Goal: Information Seeking & Learning: Learn about a topic

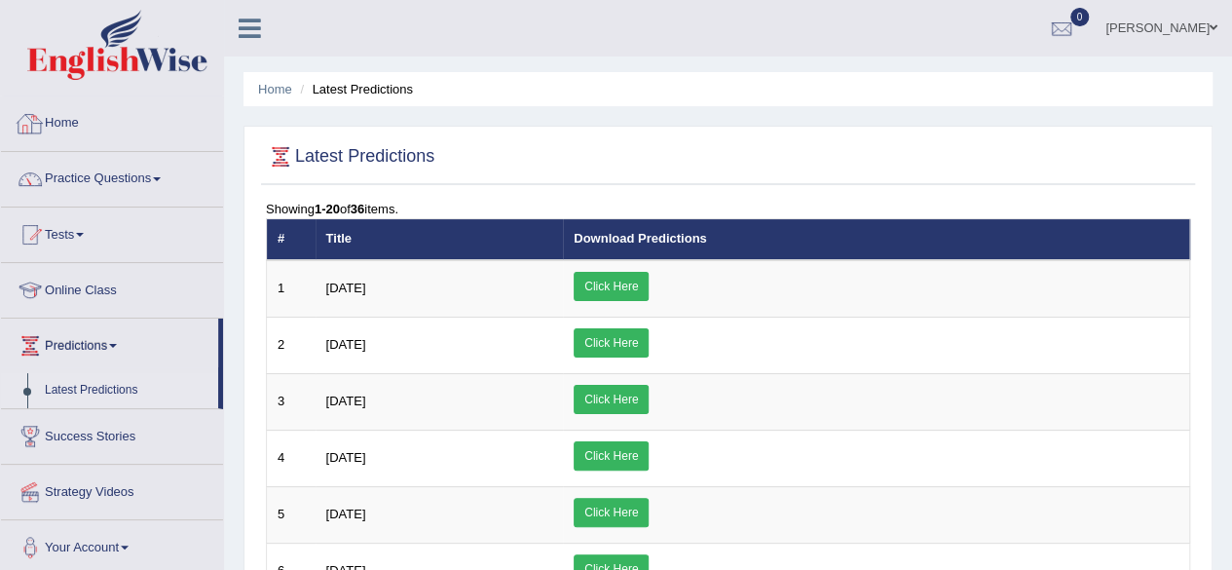
click at [66, 126] on link "Home" at bounding box center [112, 120] width 222 height 49
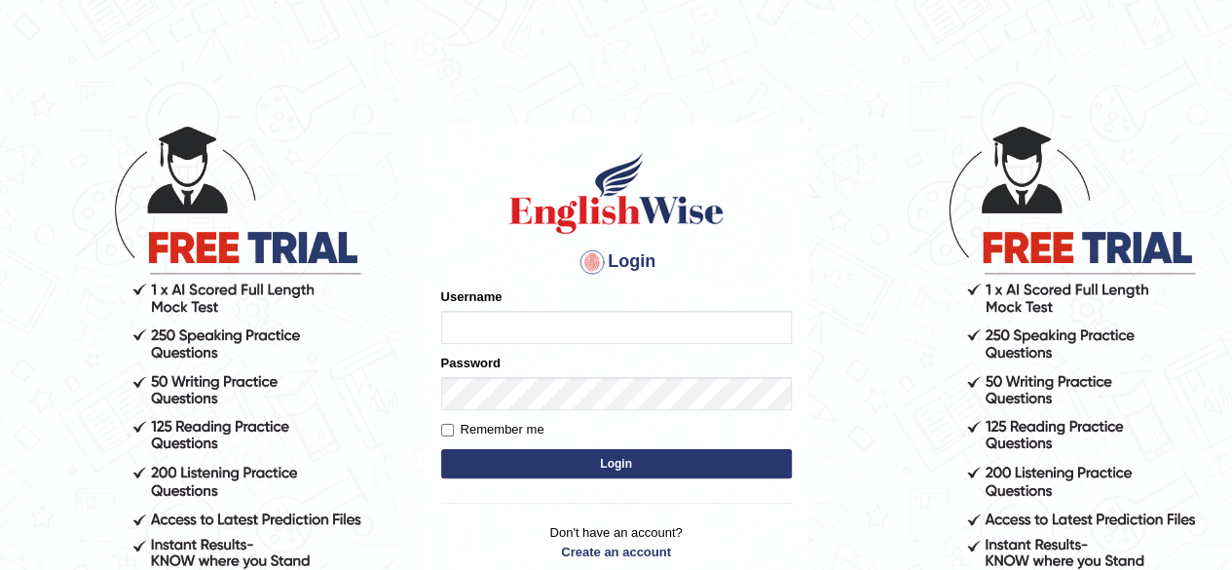
type input "simranjeetkaur_parramatta"
click at [650, 458] on button "Login" at bounding box center [616, 463] width 350 height 29
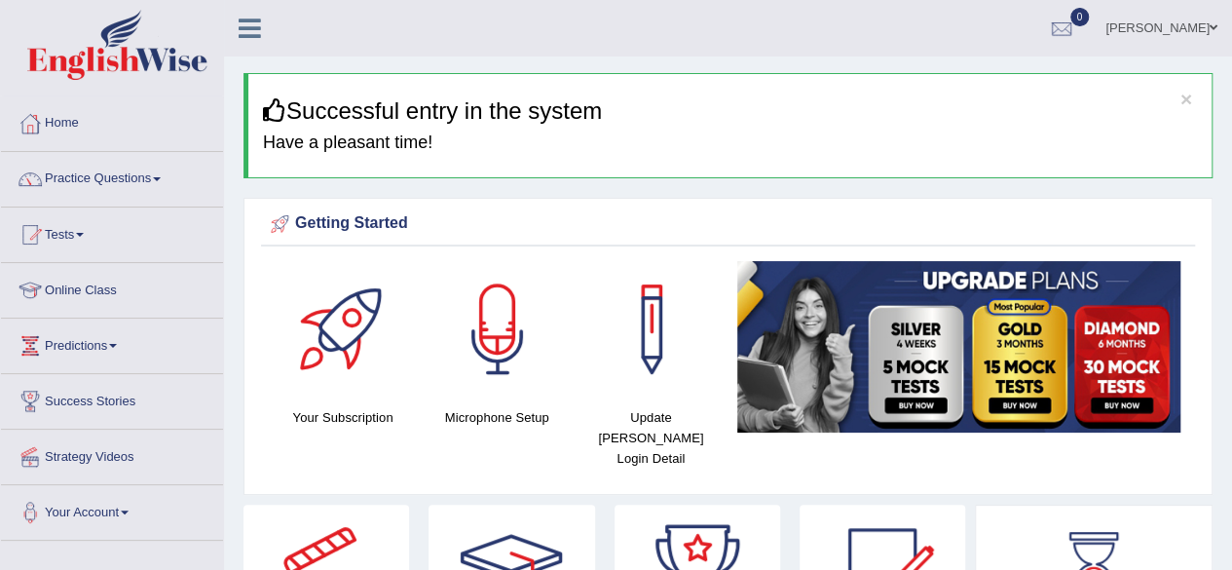
click at [129, 292] on link "Online Class" at bounding box center [112, 287] width 222 height 49
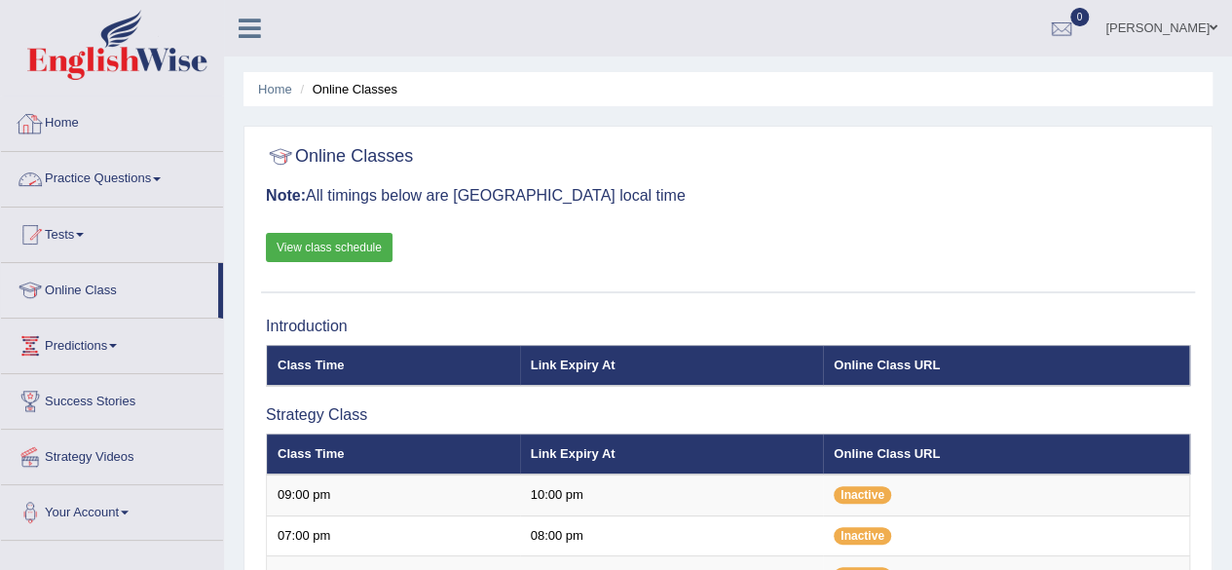
click at [314, 244] on link "View class schedule" at bounding box center [329, 247] width 127 height 29
click at [115, 409] on link "Success Stories" at bounding box center [112, 398] width 222 height 49
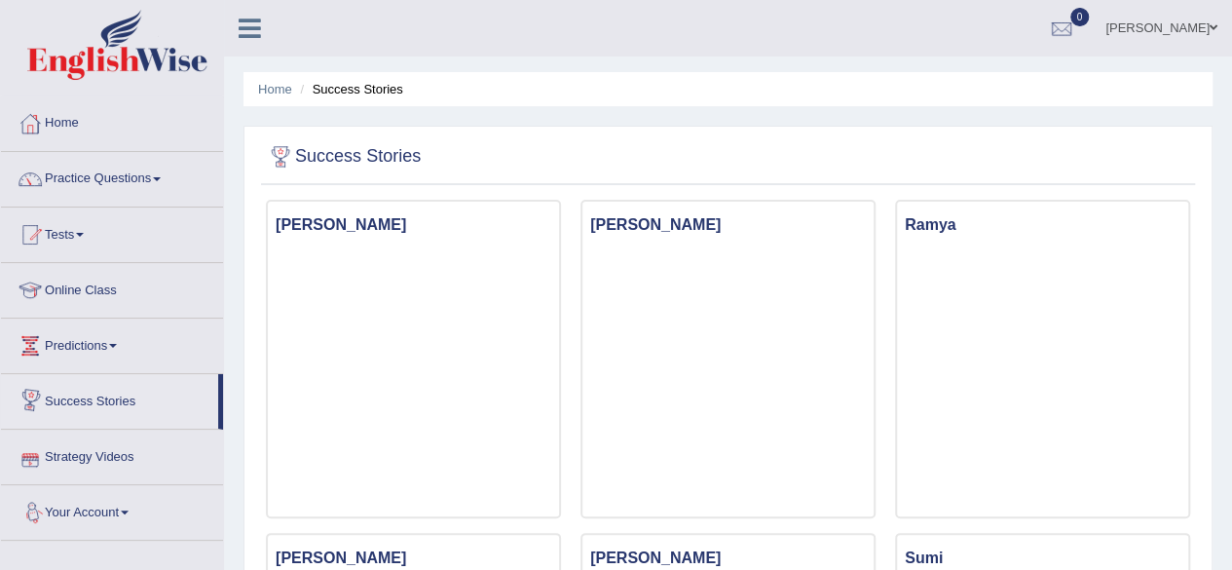
click at [92, 461] on link "Strategy Videos" at bounding box center [112, 453] width 222 height 49
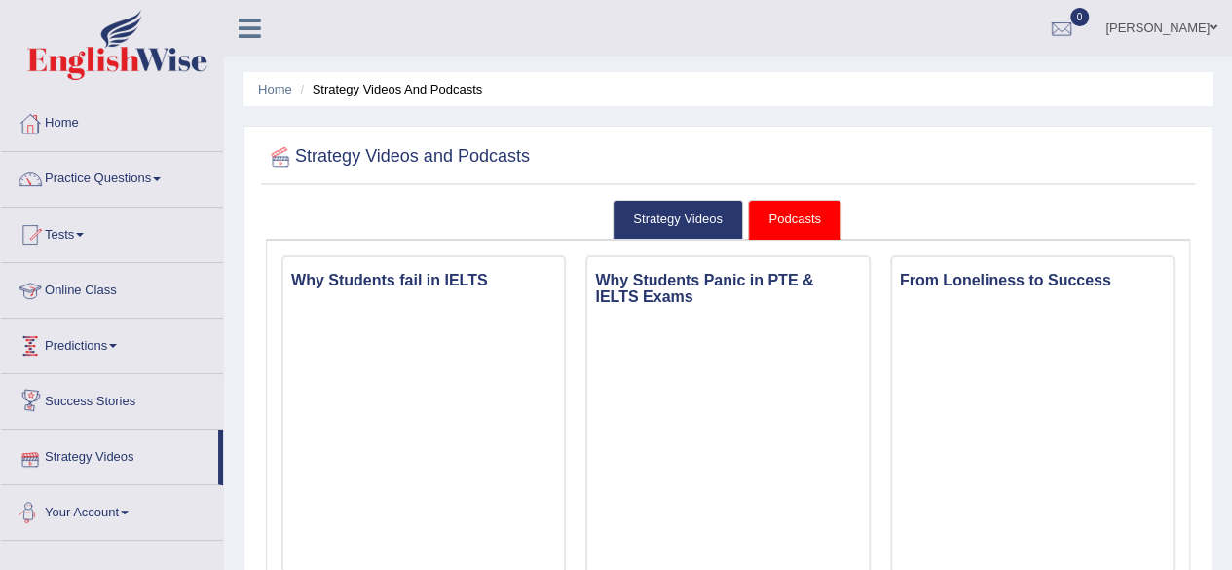
click at [106, 496] on link "Your Account" at bounding box center [112, 509] width 222 height 49
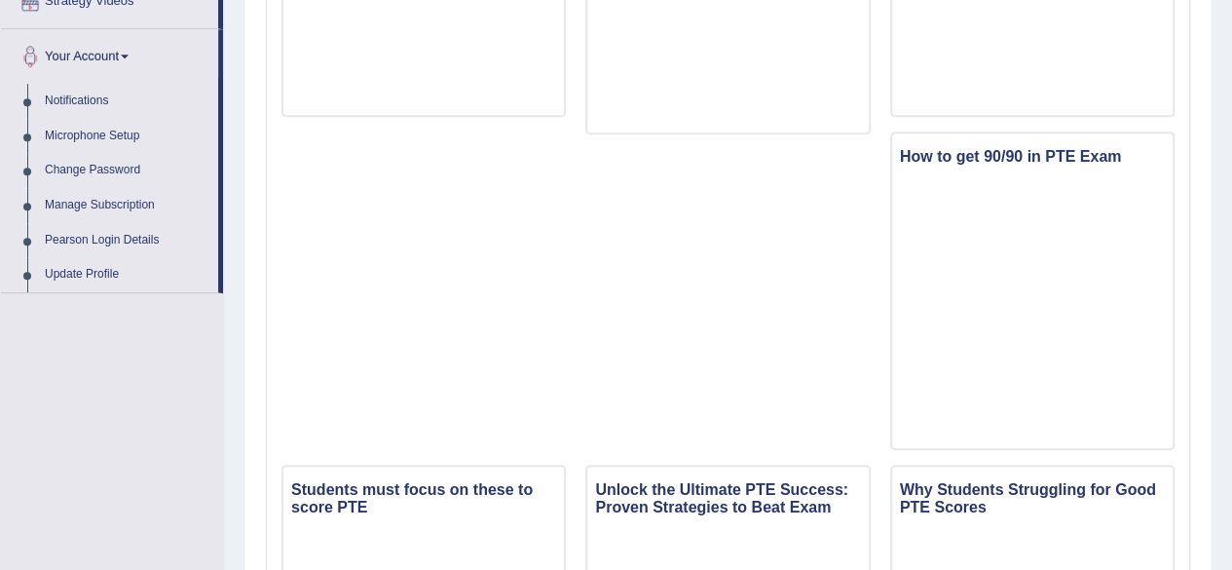
scroll to position [467, 0]
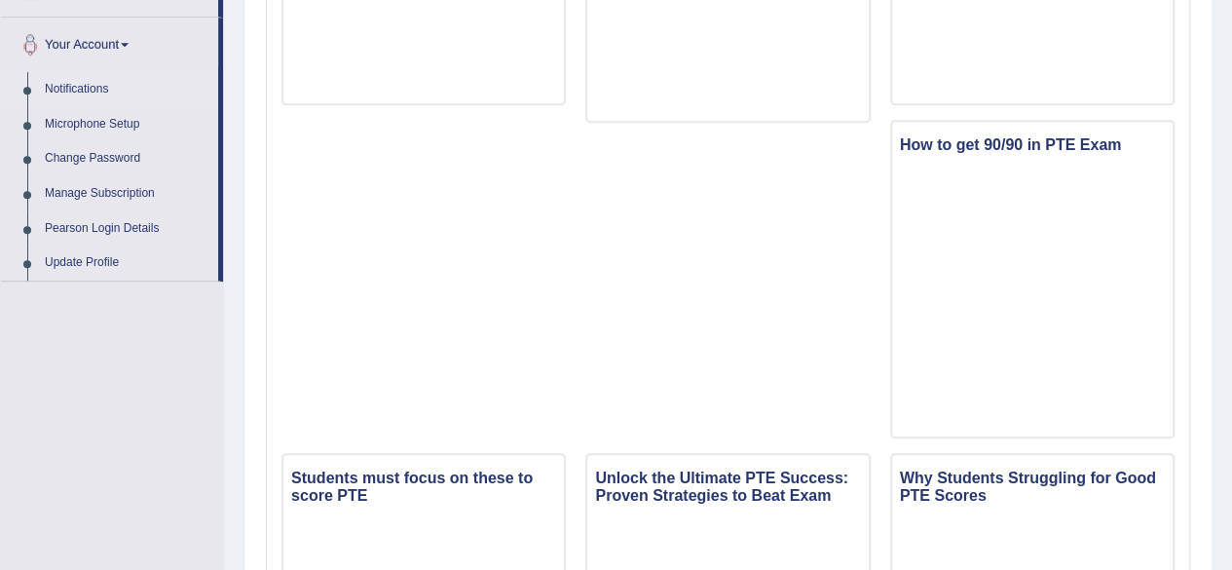
click at [69, 81] on link "Notifications" at bounding box center [127, 89] width 182 height 35
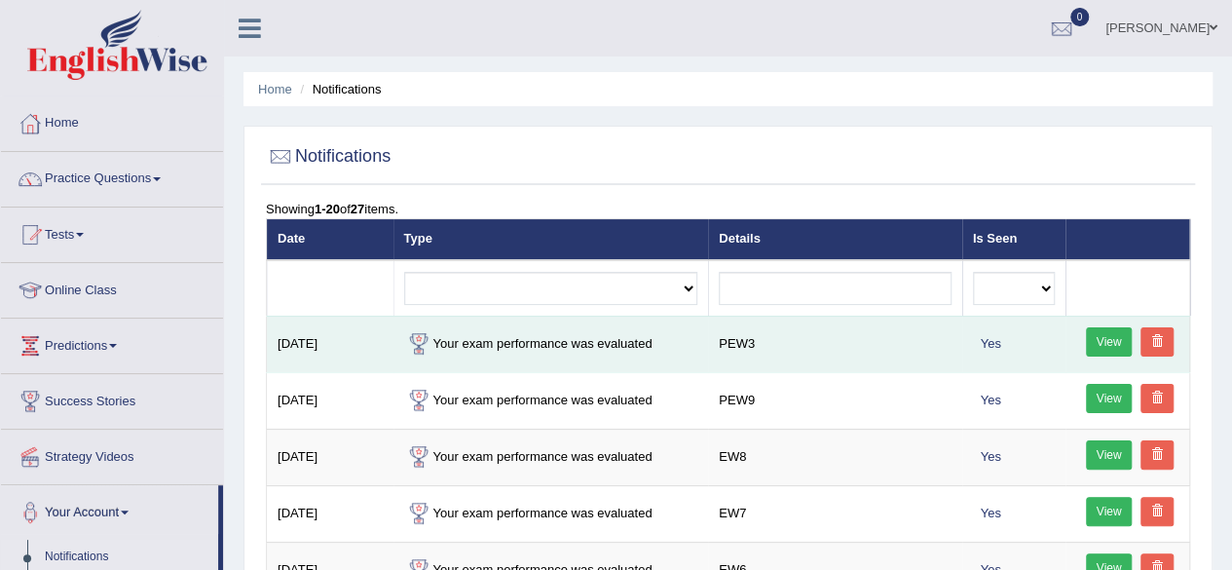
click at [1090, 346] on link "View" at bounding box center [1109, 341] width 47 height 29
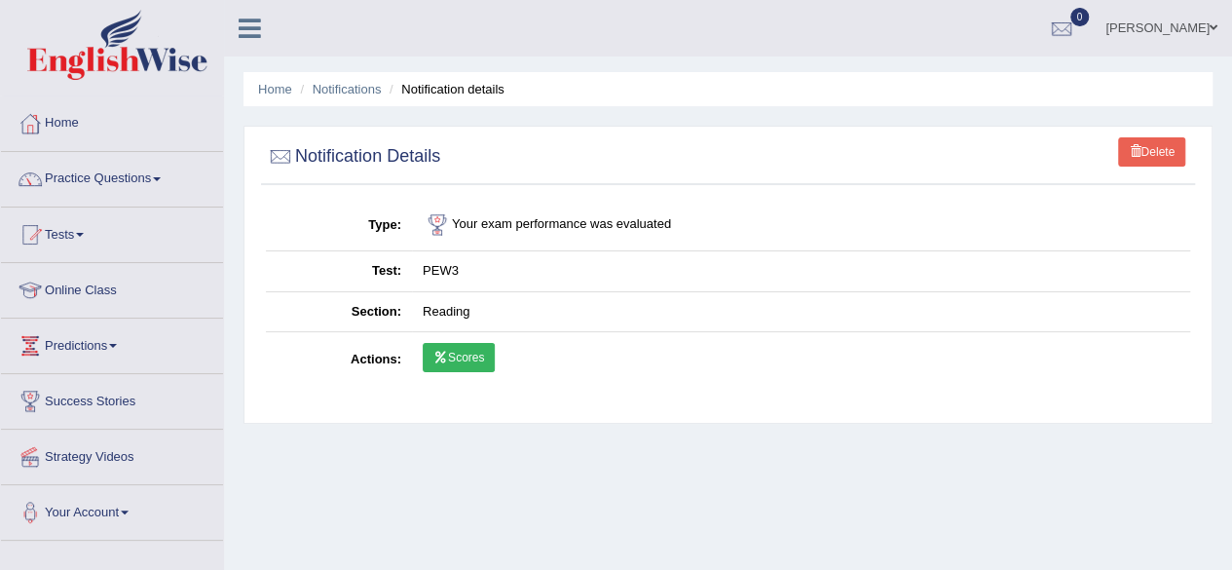
click at [469, 361] on link "Scores" at bounding box center [459, 357] width 72 height 29
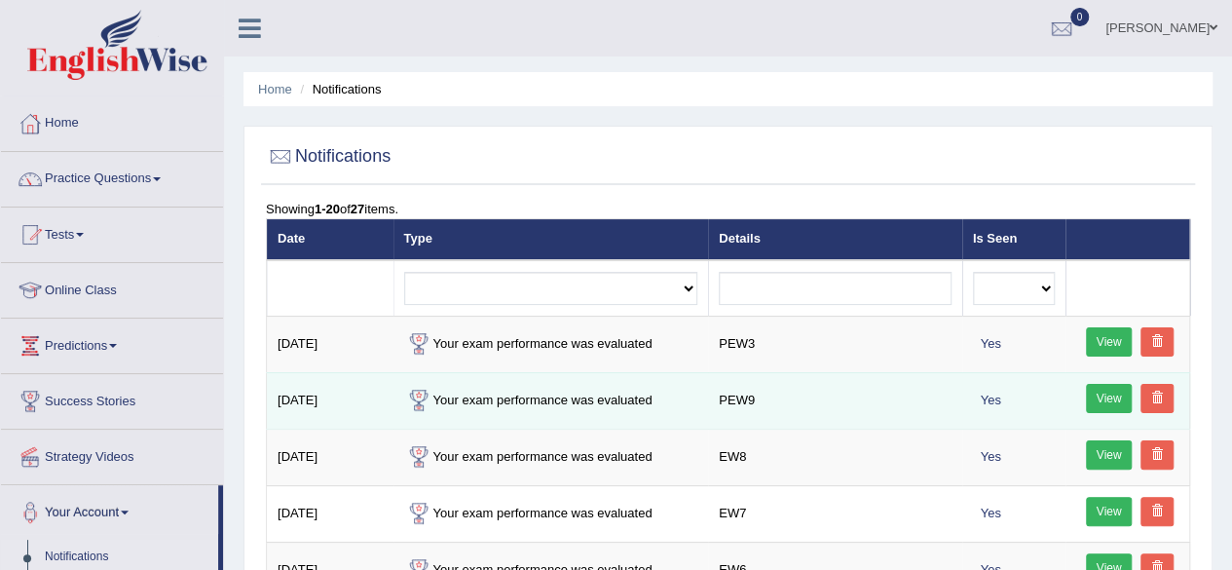
click at [1103, 408] on link "View" at bounding box center [1109, 398] width 47 height 29
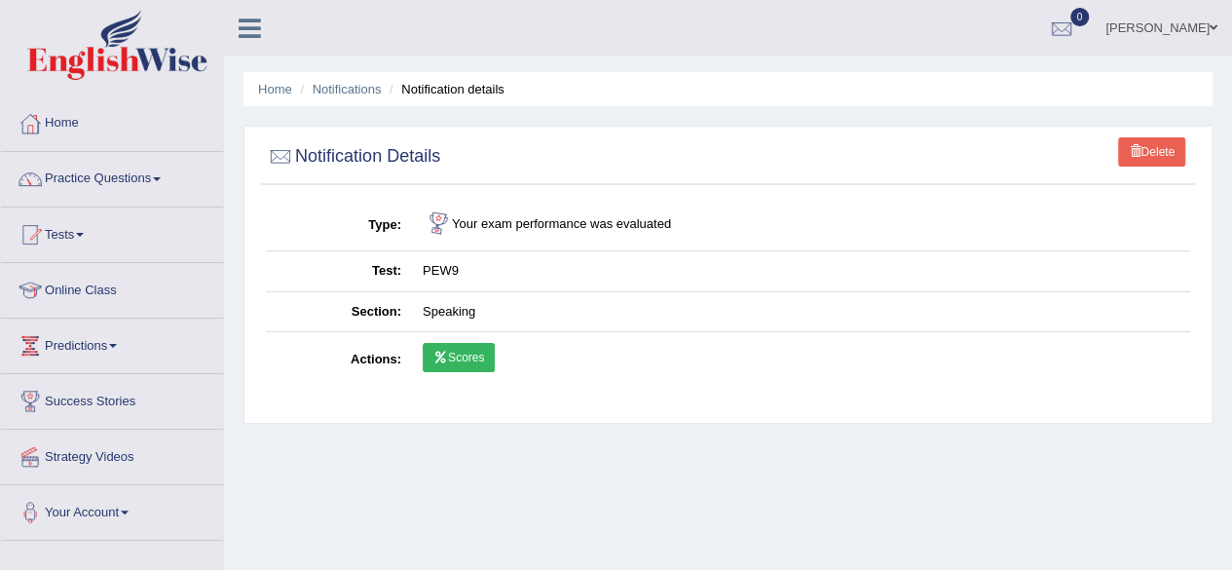
click at [461, 351] on link "Scores" at bounding box center [459, 357] width 72 height 29
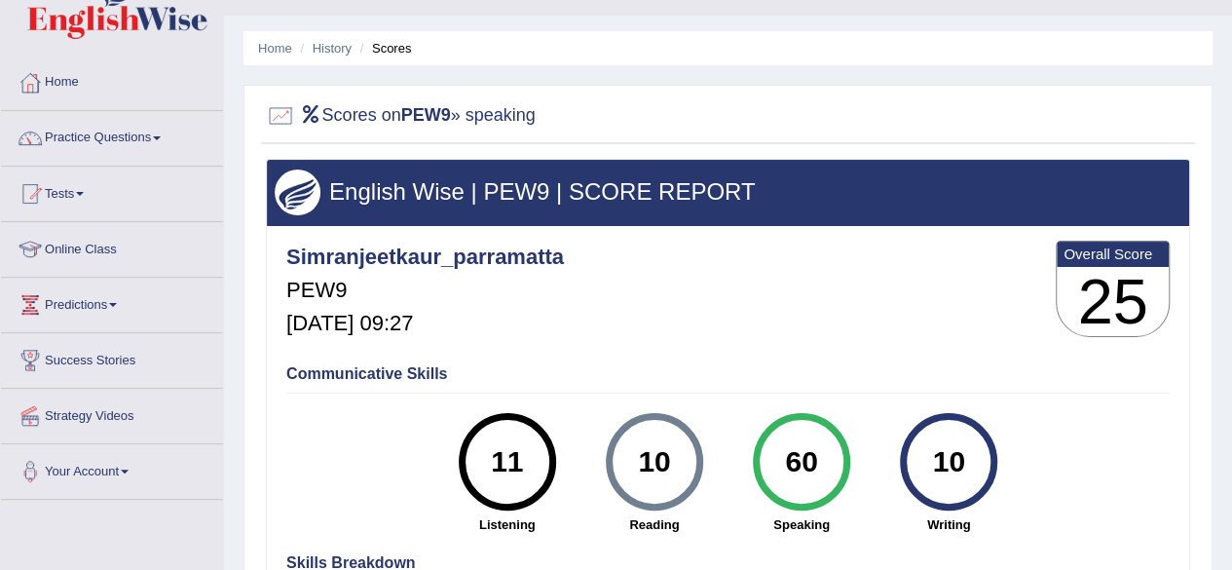
scroll to position [39, 0]
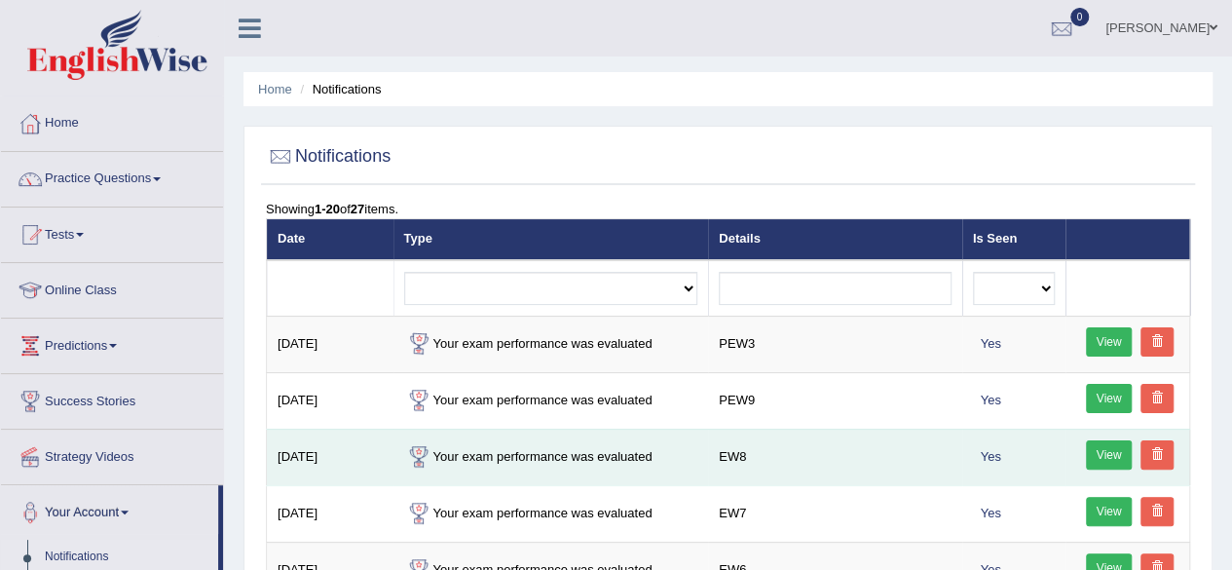
click at [1114, 453] on link "View" at bounding box center [1109, 454] width 47 height 29
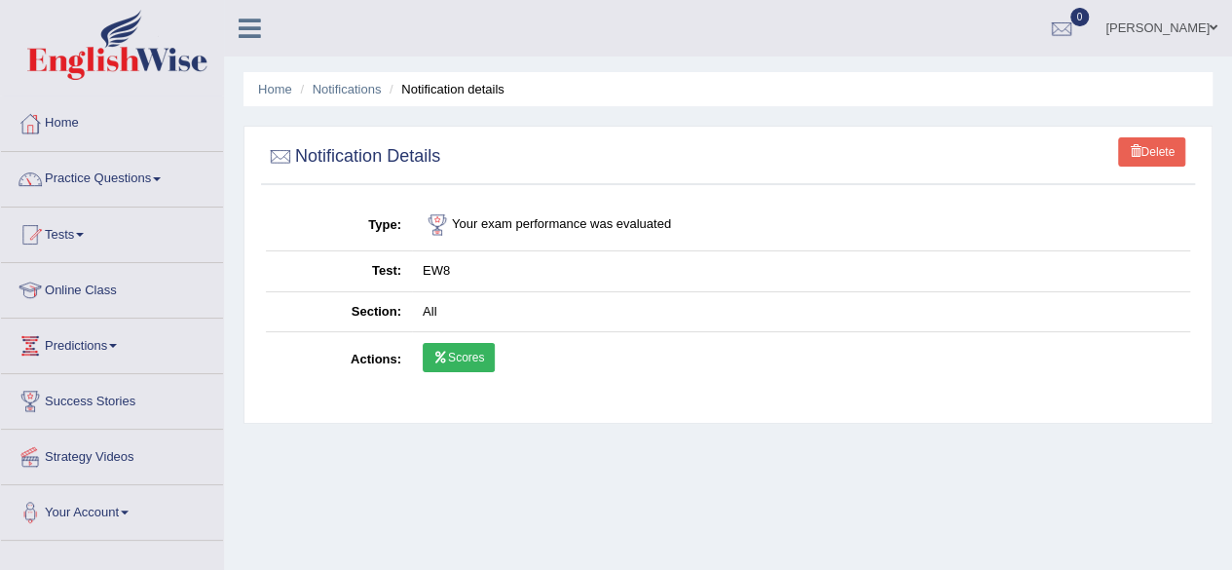
click at [465, 349] on link "Scores" at bounding box center [459, 357] width 72 height 29
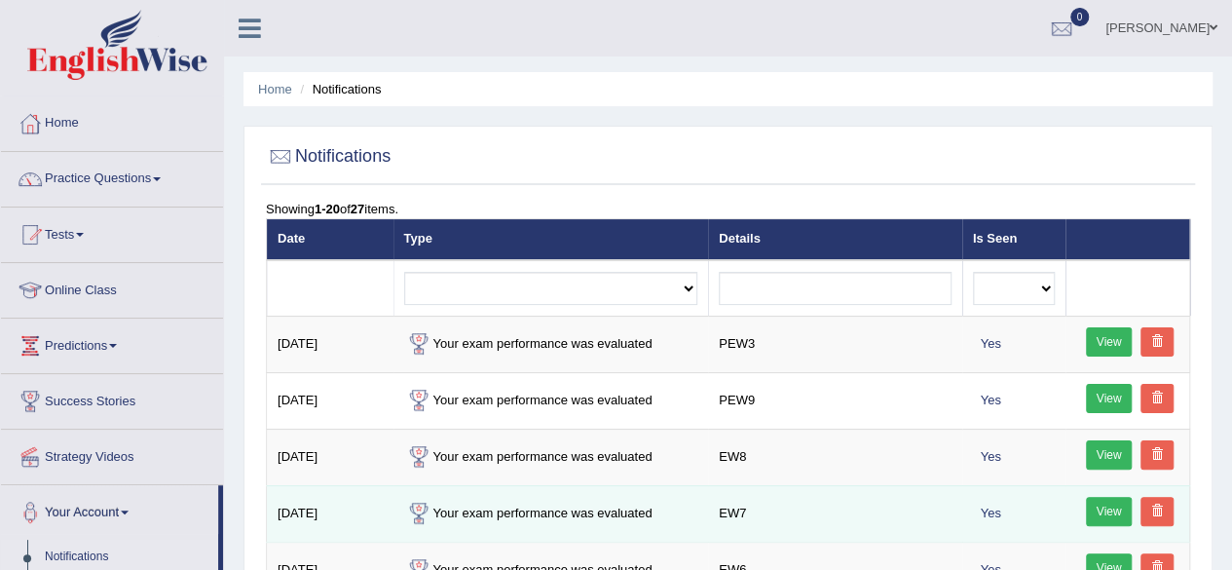
click at [1100, 519] on link "View" at bounding box center [1109, 511] width 47 height 29
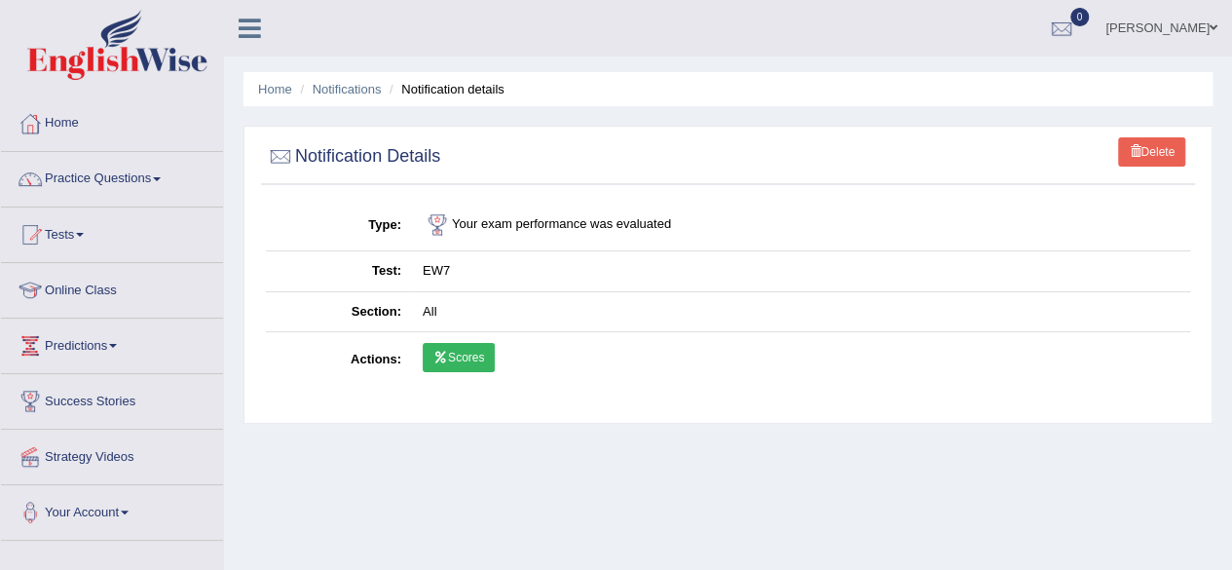
click at [463, 363] on link "Scores" at bounding box center [459, 357] width 72 height 29
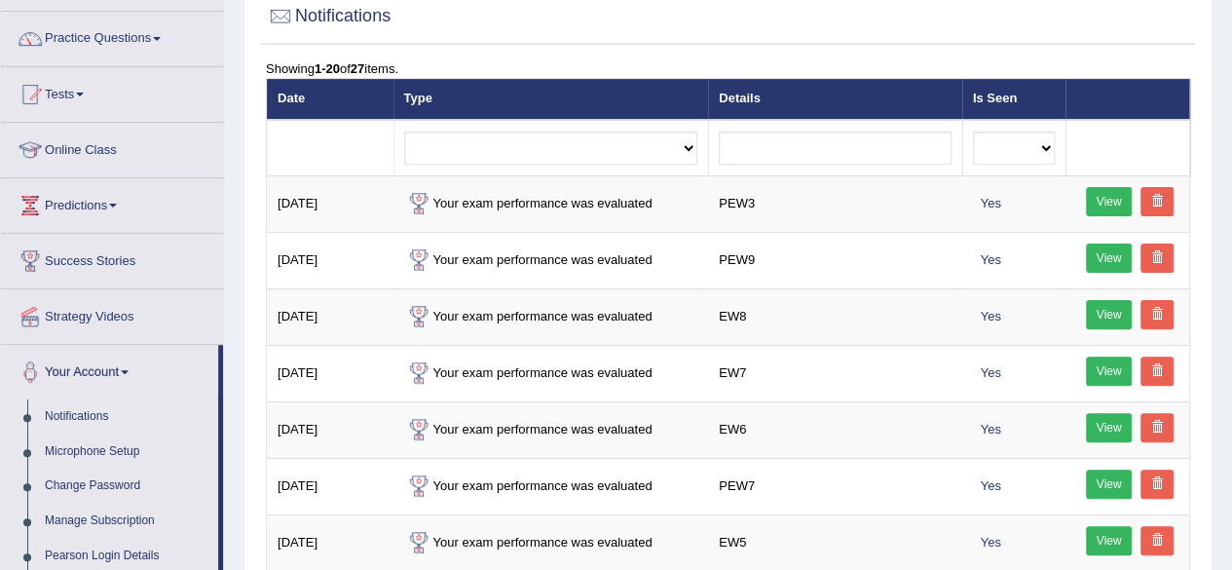
scroll to position [156, 0]
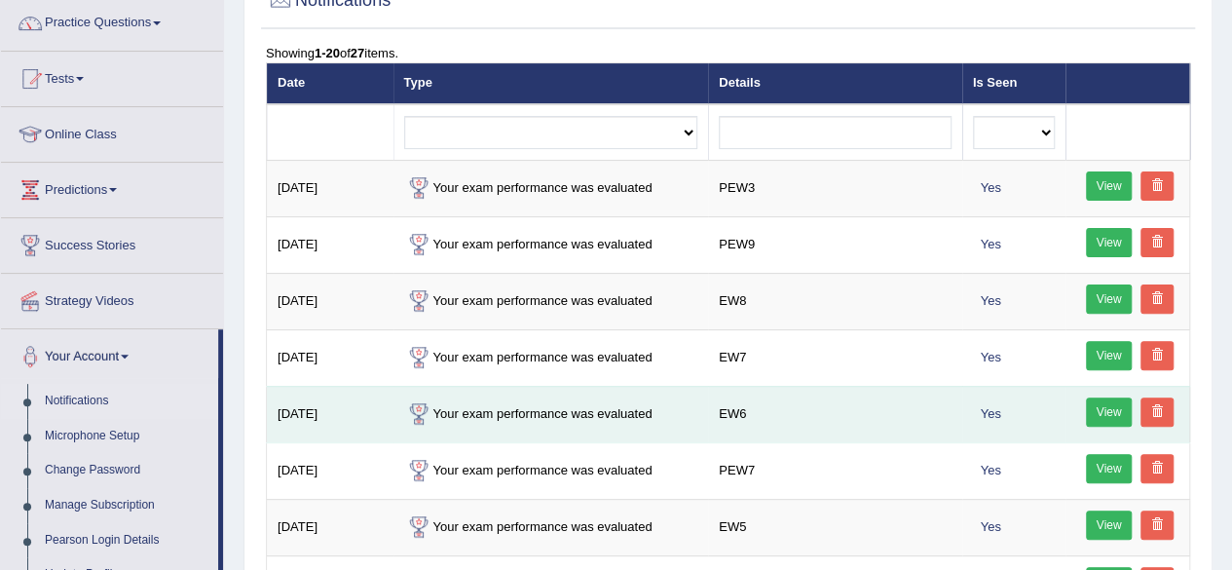
click at [1098, 408] on link "View" at bounding box center [1109, 411] width 47 height 29
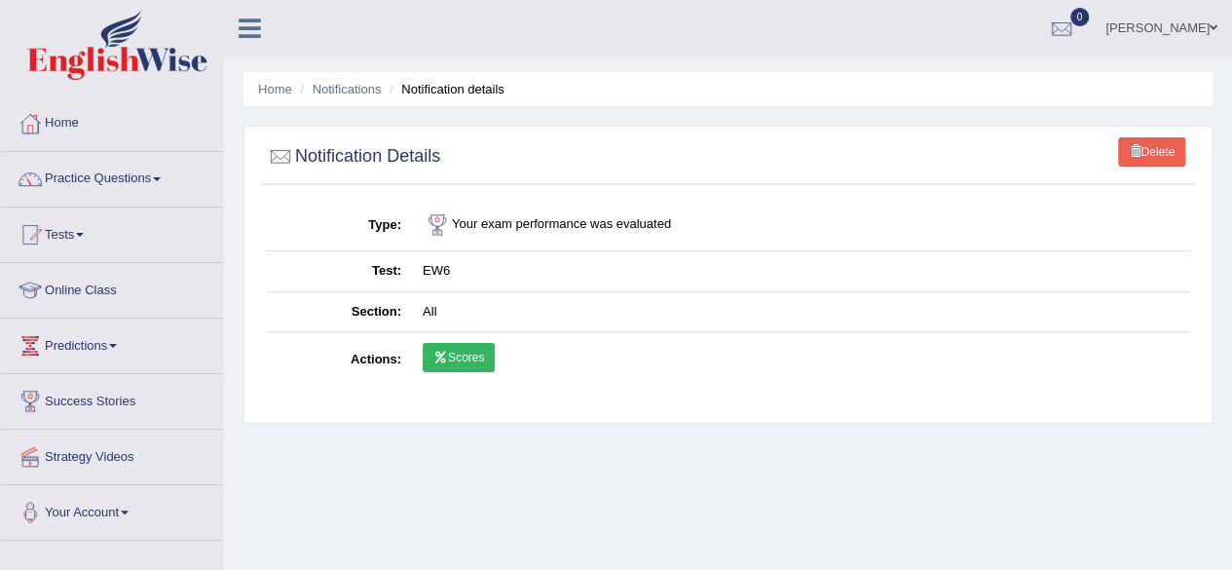
click at [444, 361] on link "Scores" at bounding box center [459, 357] width 72 height 29
drag, startPoint x: 31, startPoint y: 0, endPoint x: 964, endPoint y: 491, distance: 1053.9
click at [964, 491] on div "Home Notifications Notification details Delete Notification Details Type Your e…" at bounding box center [728, 487] width 1008 height 974
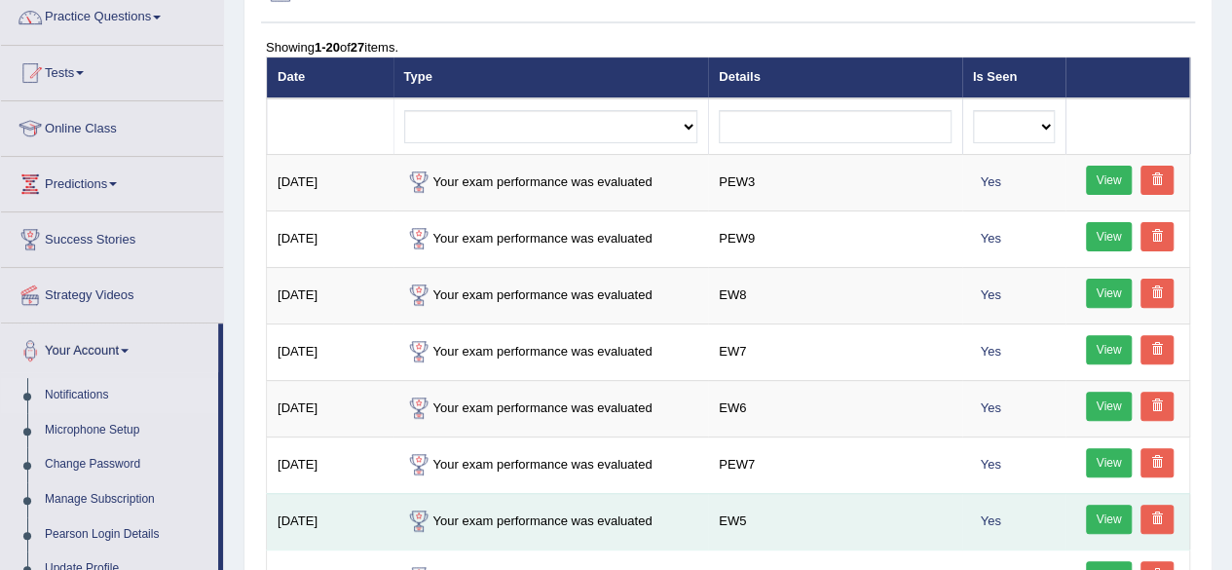
click at [1100, 518] on link "View" at bounding box center [1109, 518] width 47 height 29
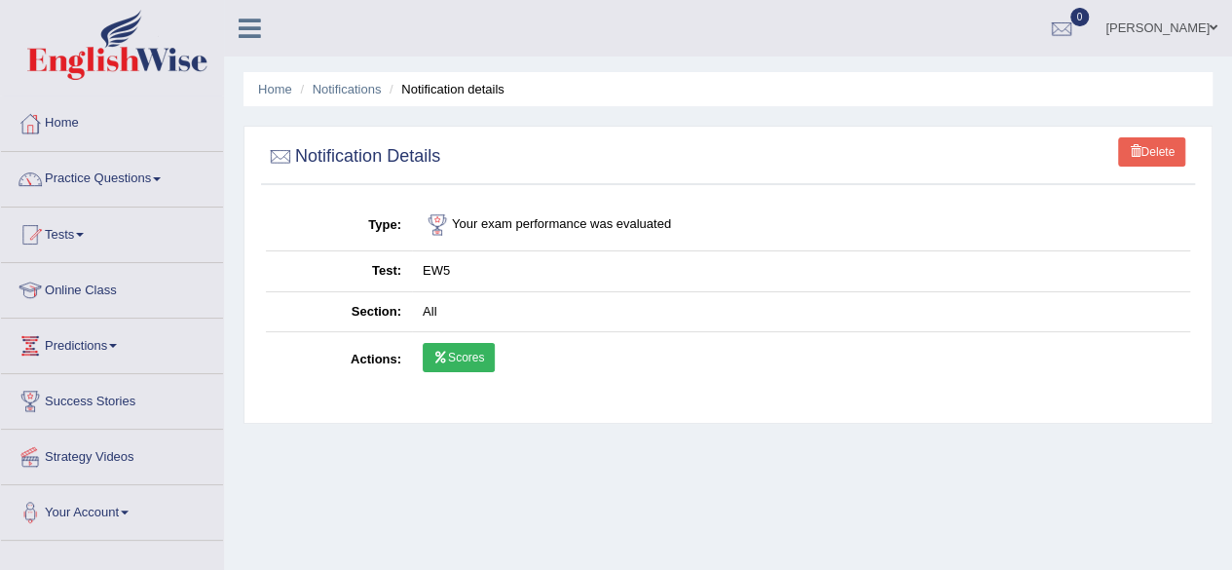
click at [468, 365] on link "Scores" at bounding box center [459, 357] width 72 height 29
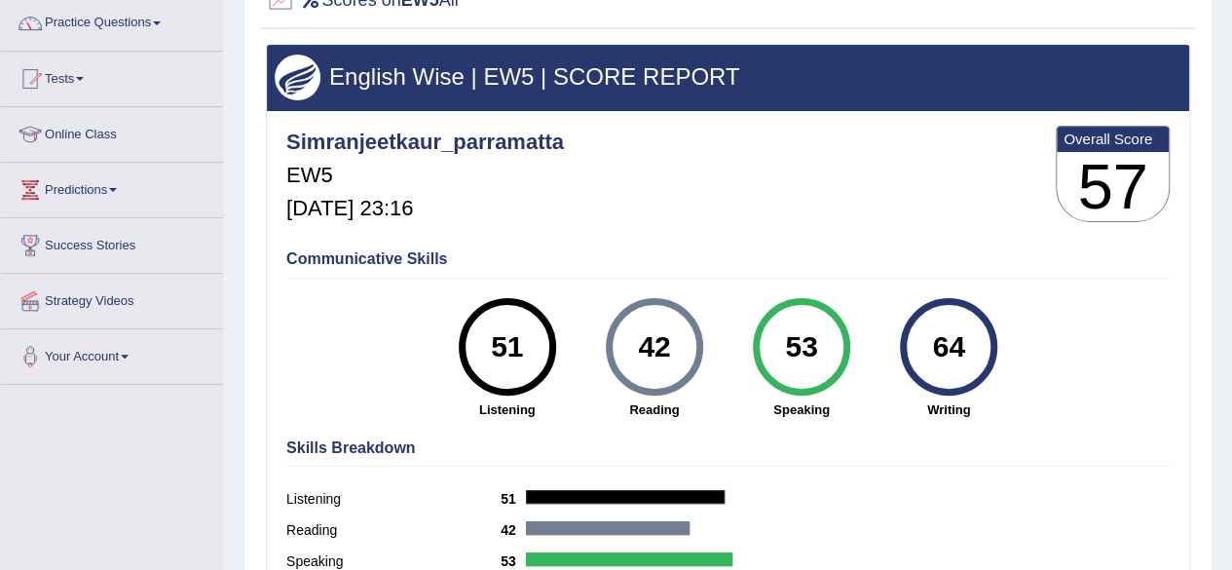
scroll to position [195, 0]
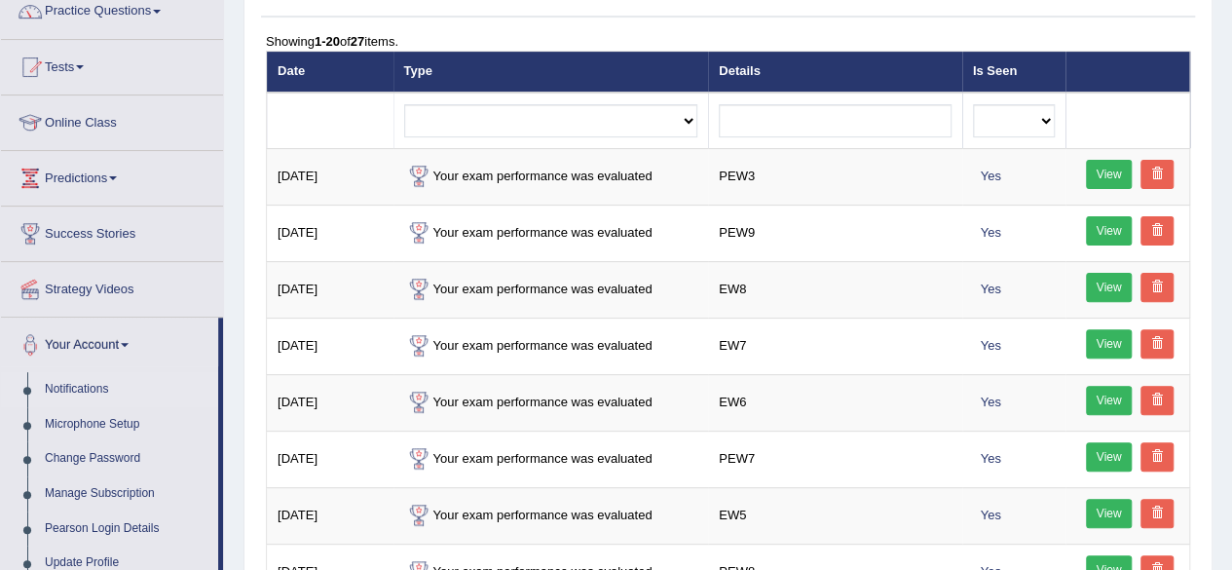
scroll to position [666, 0]
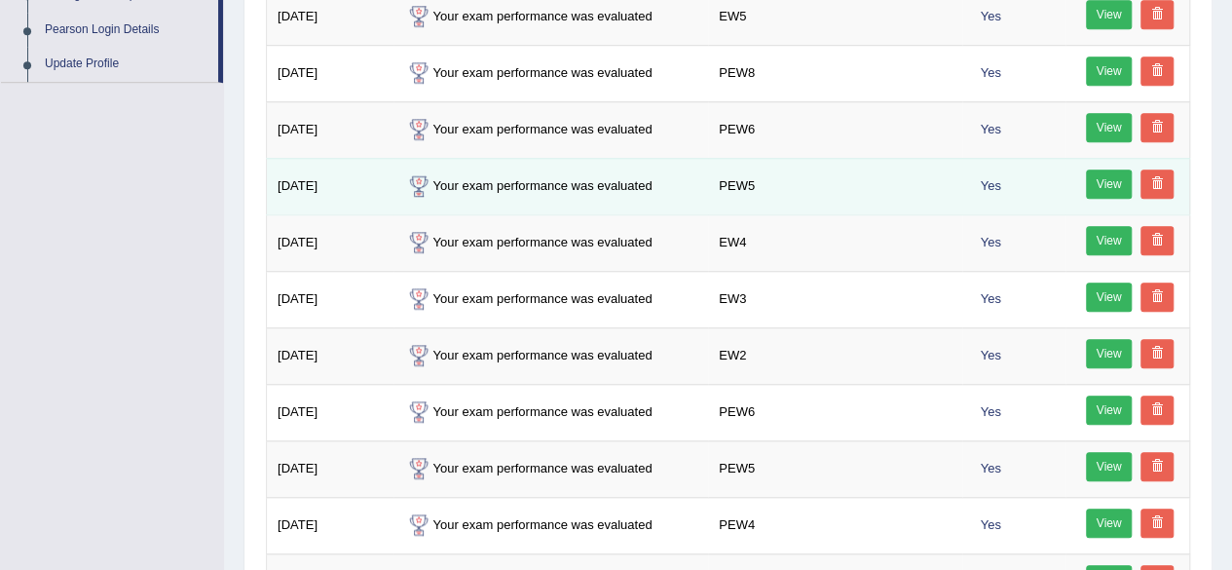
click at [1115, 178] on link "View" at bounding box center [1109, 183] width 47 height 29
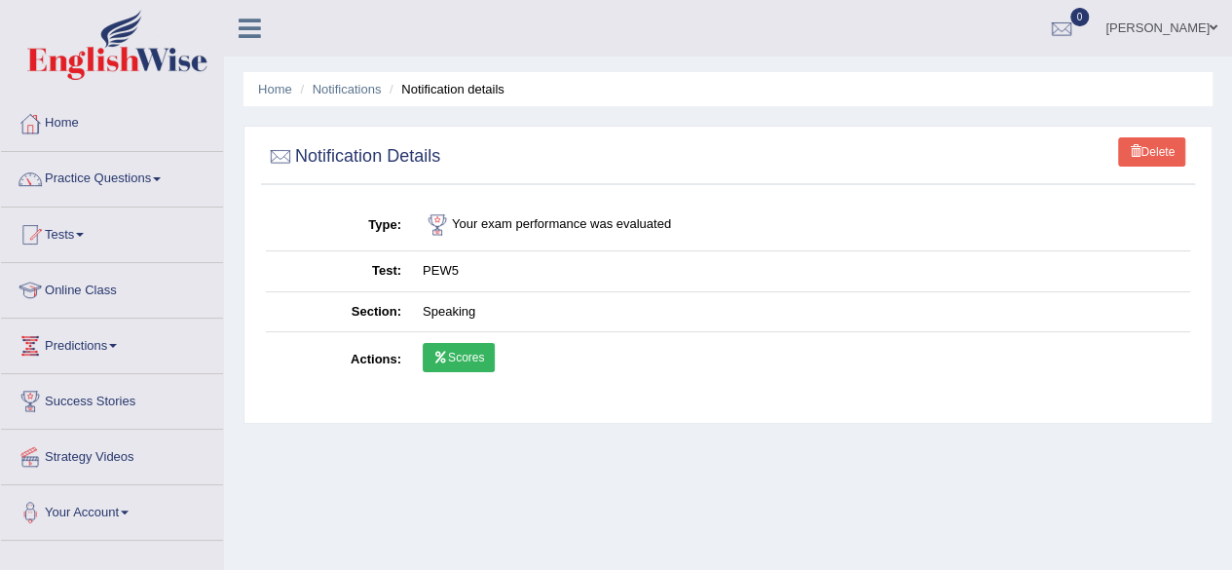
click at [469, 355] on link "Scores" at bounding box center [459, 357] width 72 height 29
click at [76, 129] on link "Home" at bounding box center [112, 120] width 222 height 49
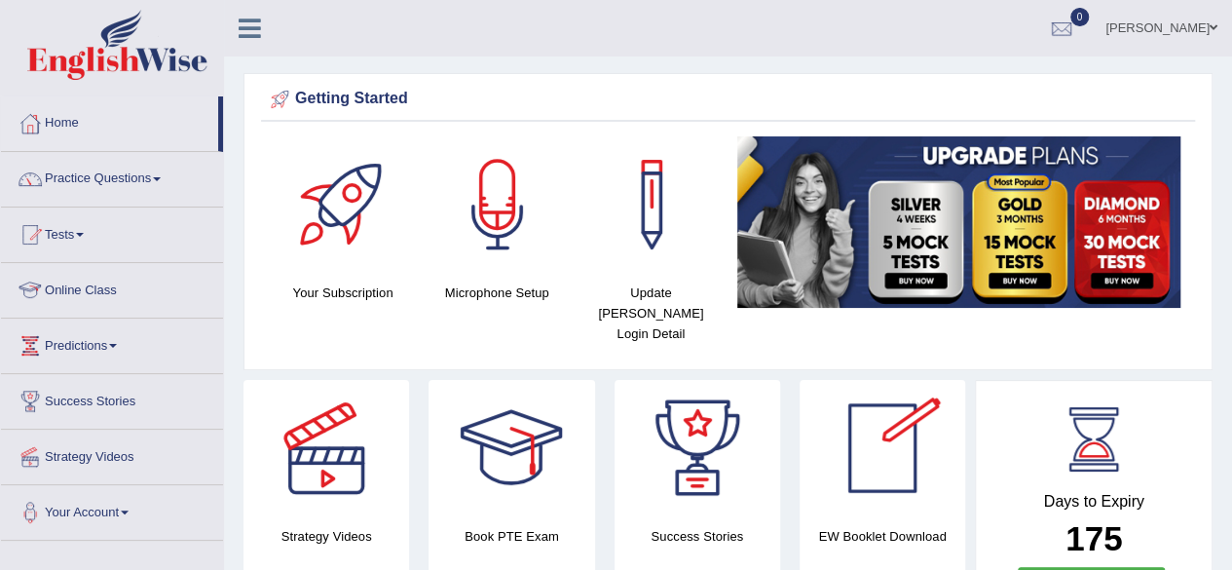
click at [109, 290] on link "Online Class" at bounding box center [112, 287] width 222 height 49
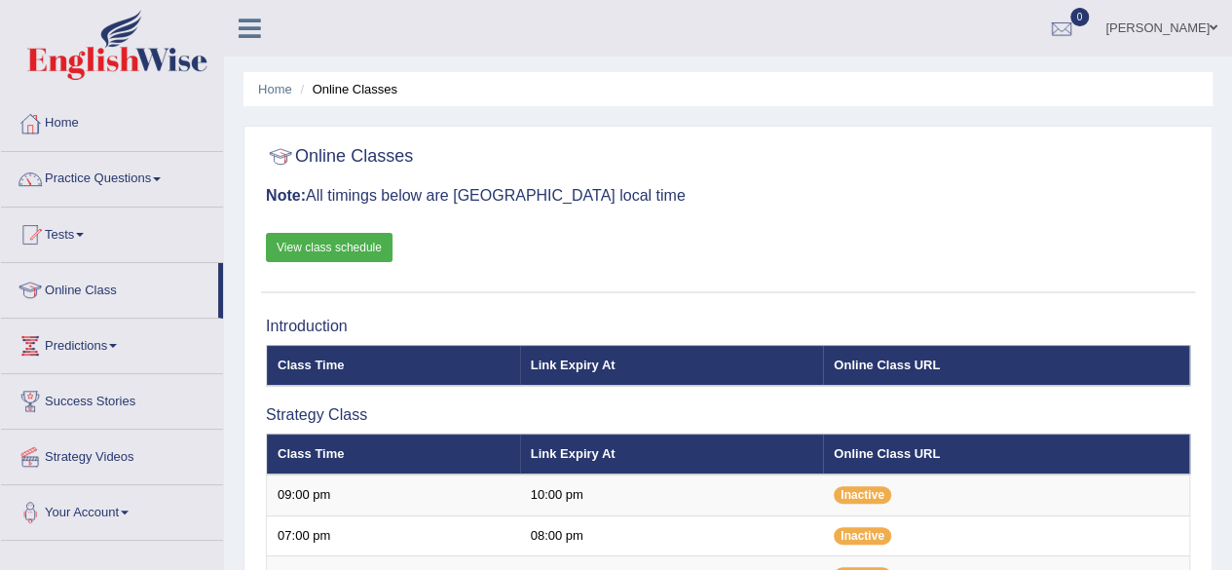
click at [753, 227] on div "Online Classes Note: All timings below are [GEOGRAPHIC_DATA] local time View cl…" at bounding box center [728, 214] width 934 height 157
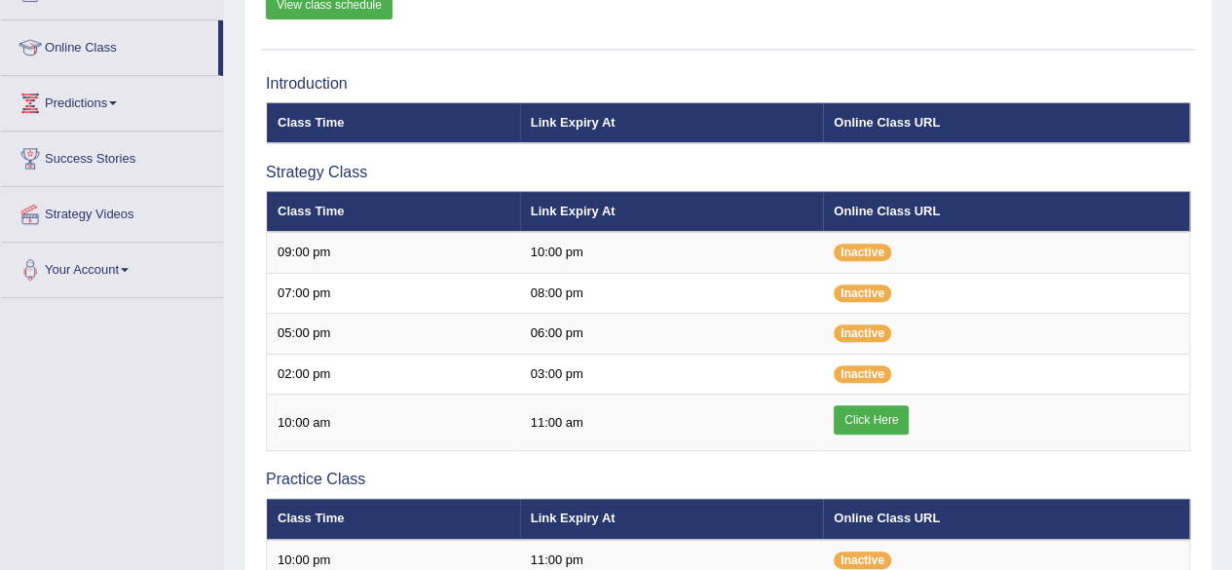
scroll to position [273, 0]
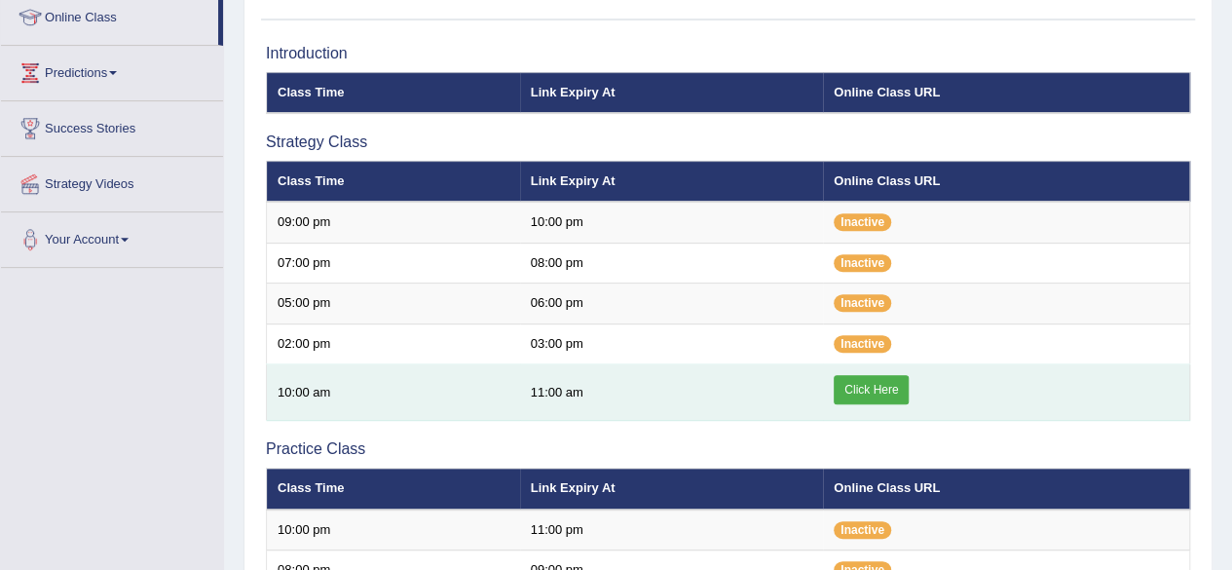
click at [865, 387] on link "Click Here" at bounding box center [870, 389] width 75 height 29
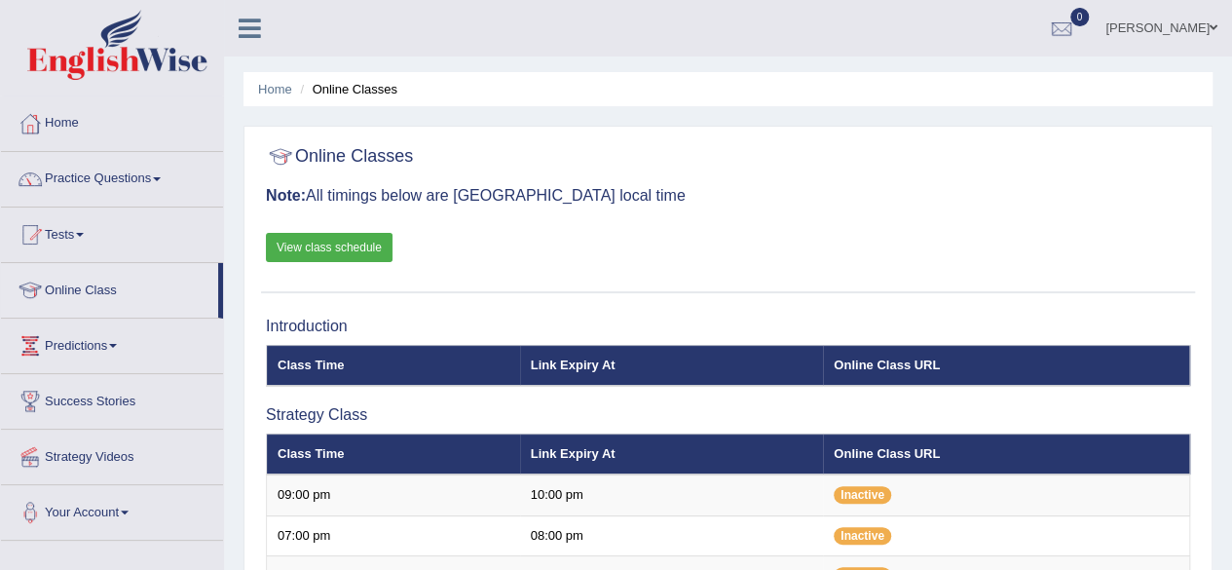
click at [358, 239] on link "View class schedule" at bounding box center [329, 247] width 127 height 29
click at [117, 353] on link "Predictions" at bounding box center [112, 342] width 222 height 49
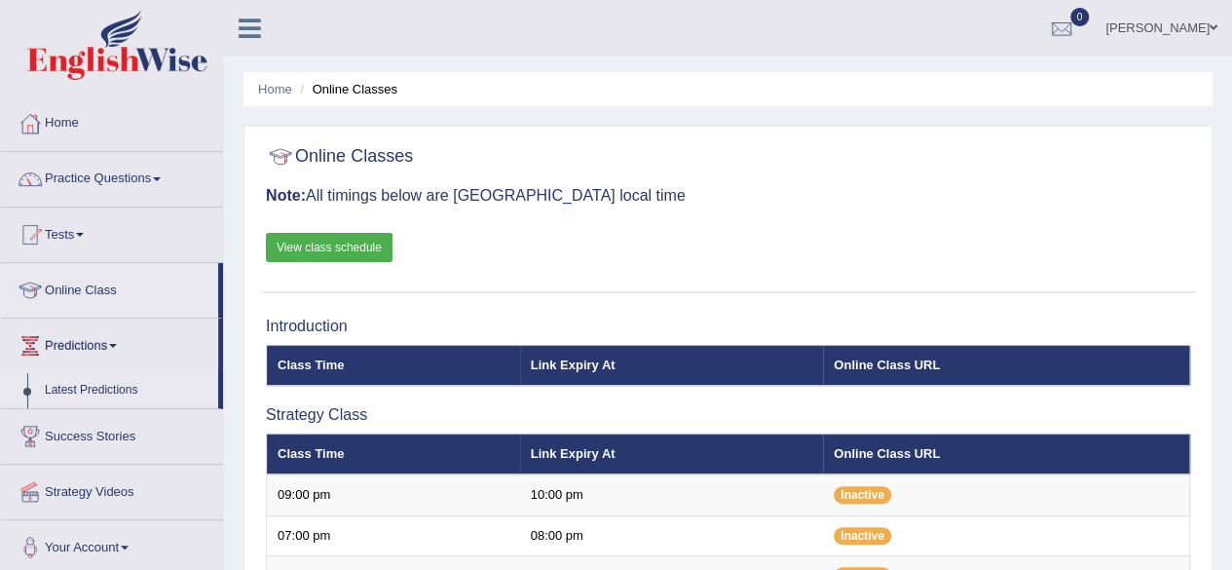
click at [121, 390] on link "Latest Predictions" at bounding box center [127, 390] width 182 height 35
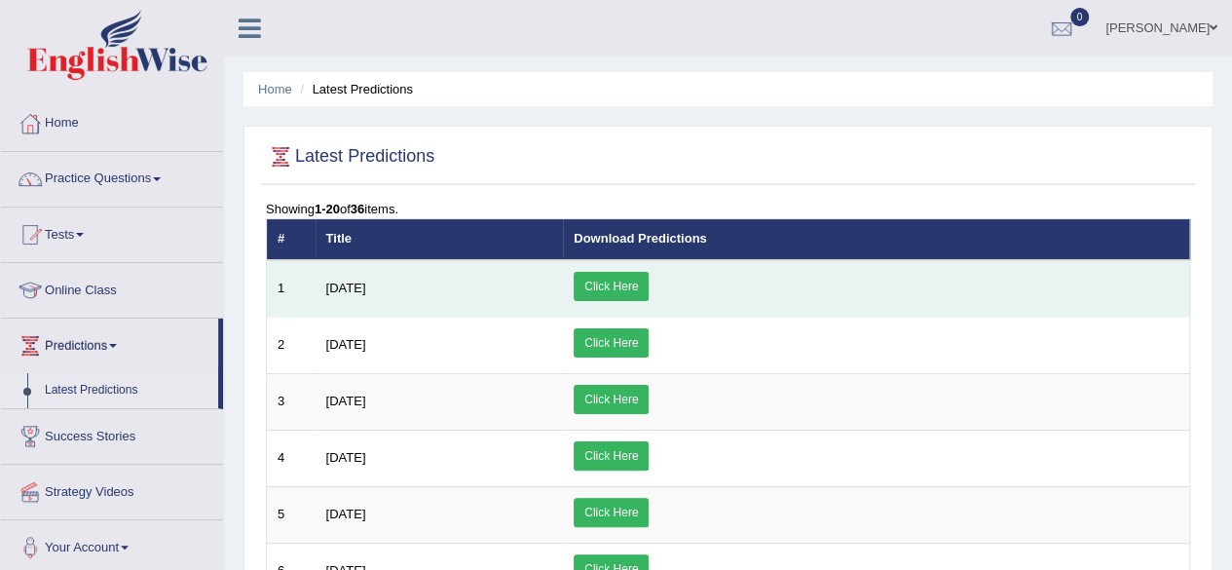
click at [648, 283] on link "Click Here" at bounding box center [610, 286] width 75 height 29
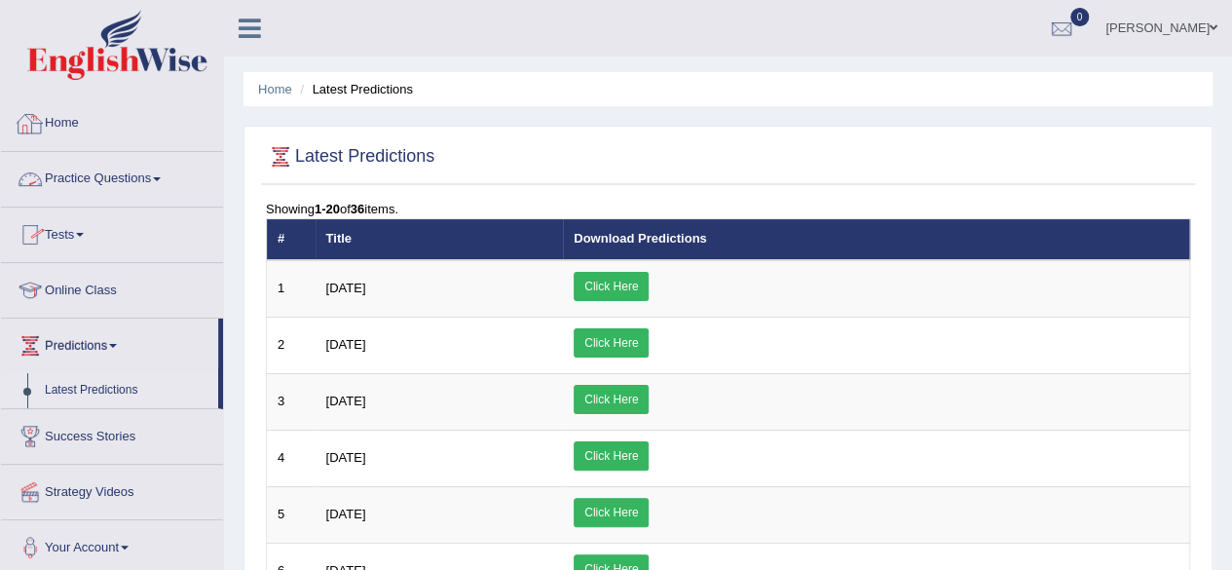
click at [76, 122] on link "Home" at bounding box center [112, 120] width 222 height 49
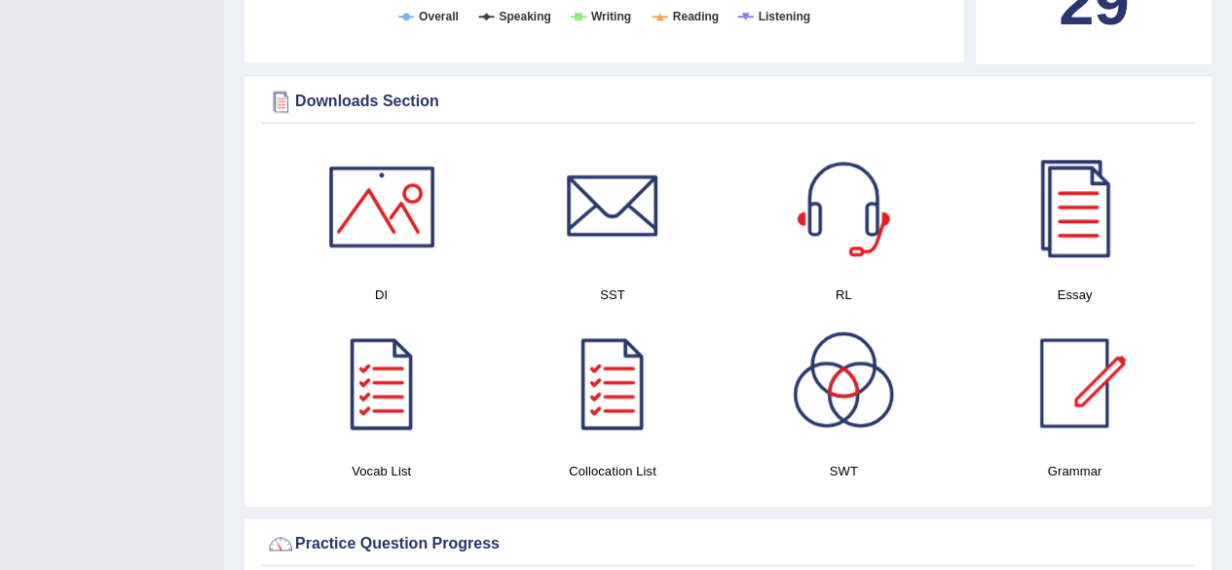
scroll to position [956, 0]
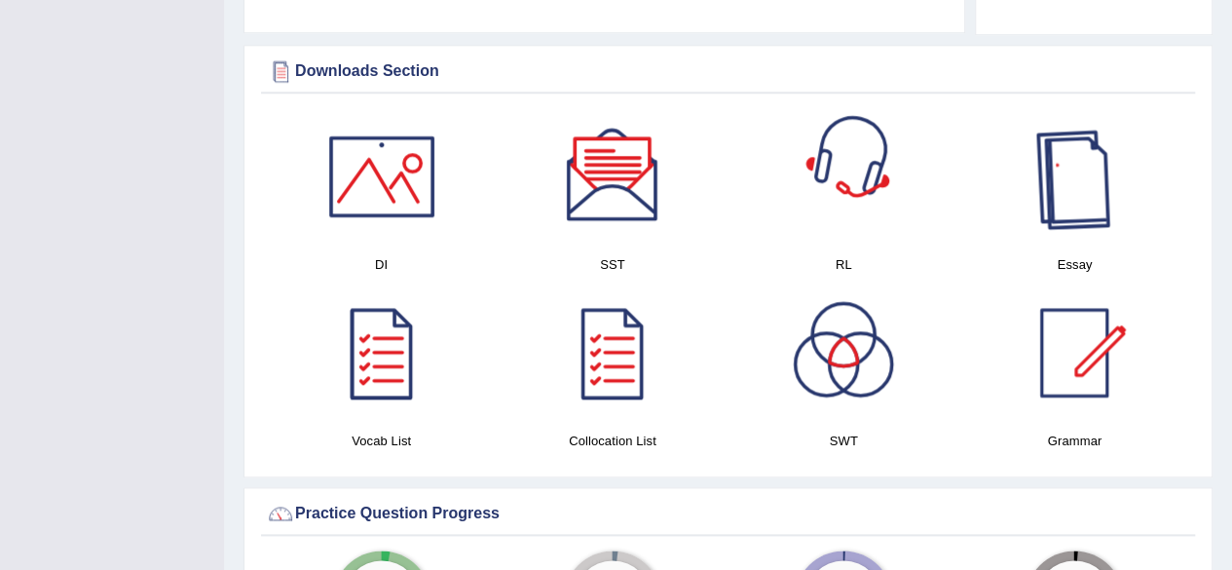
click at [1087, 166] on div at bounding box center [1074, 176] width 136 height 136
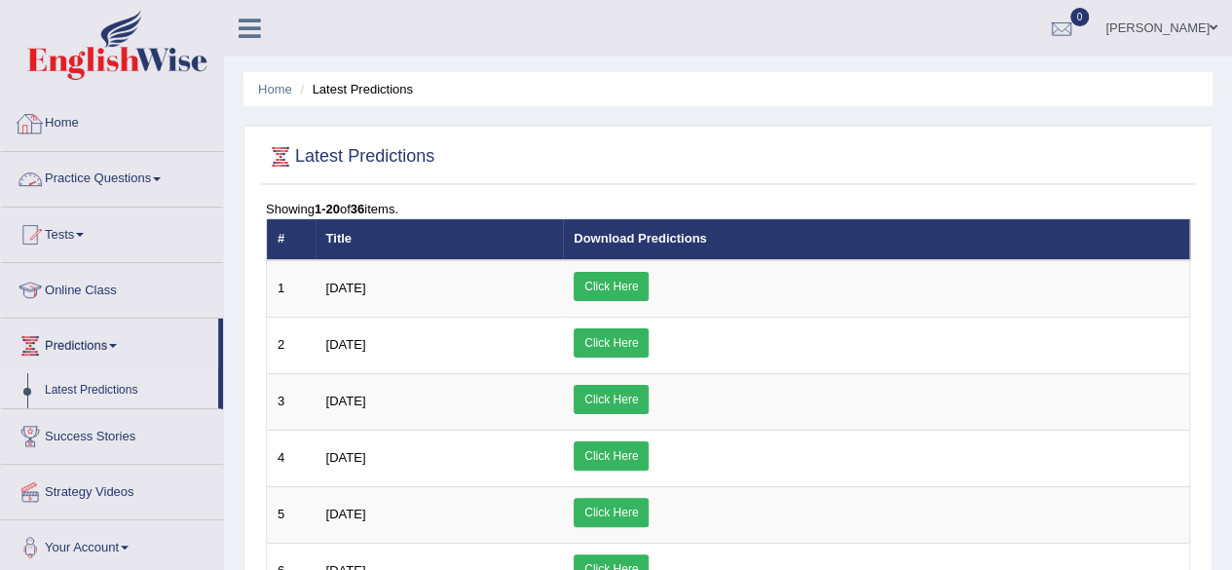
drag, startPoint x: 0, startPoint y: 0, endPoint x: 77, endPoint y: 131, distance: 152.3
click at [77, 131] on link "Home" at bounding box center [112, 120] width 222 height 49
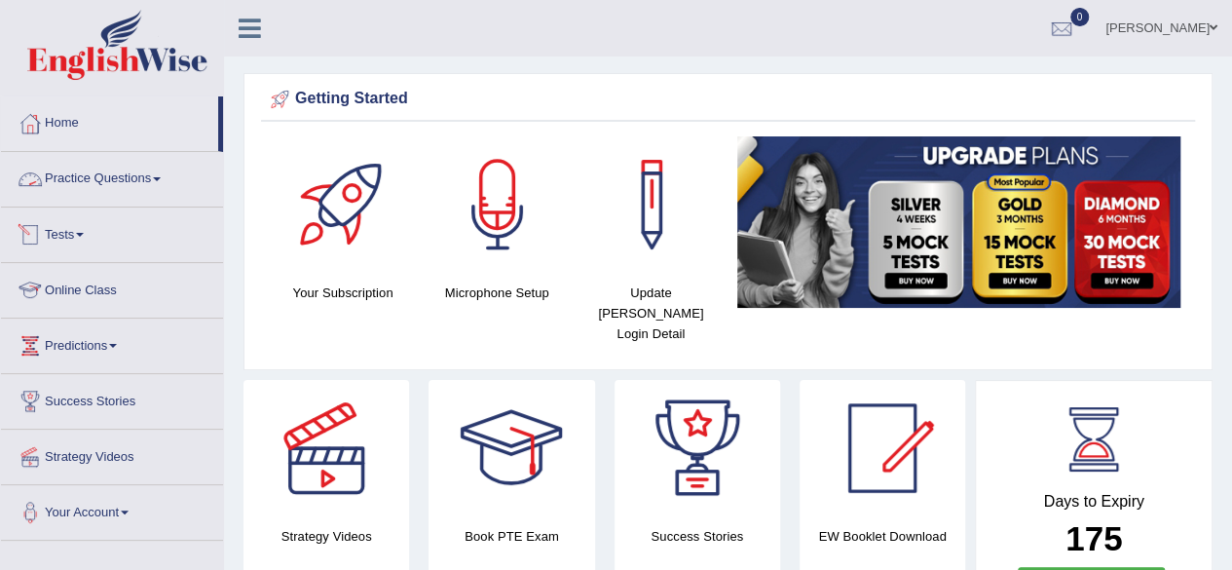
click at [160, 182] on link "Practice Questions" at bounding box center [112, 176] width 222 height 49
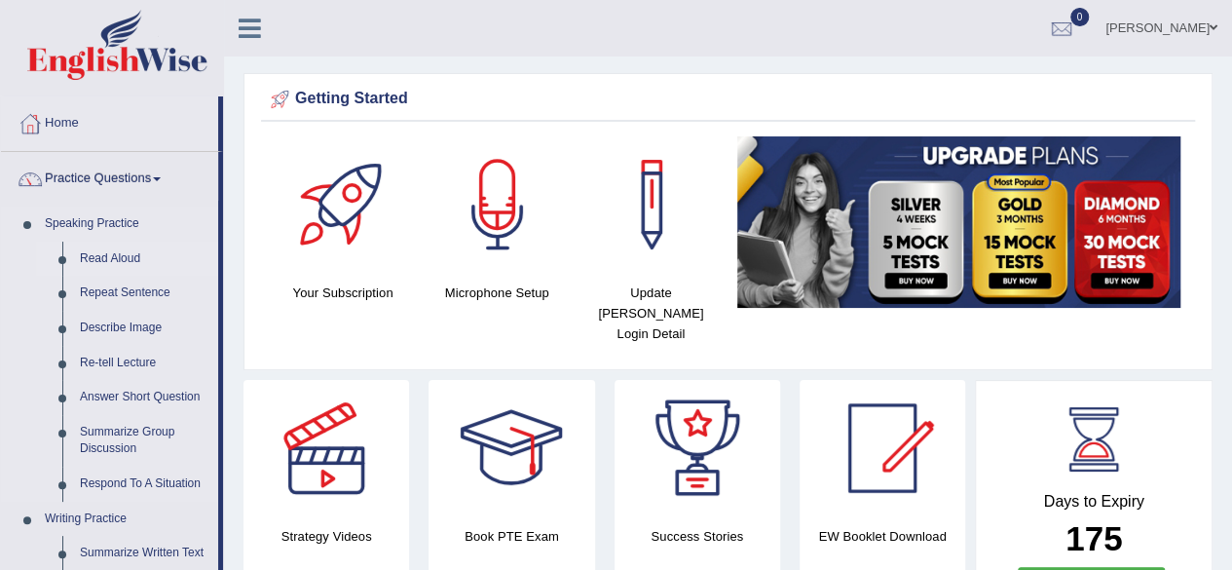
click at [123, 252] on link "Read Aloud" at bounding box center [144, 258] width 147 height 35
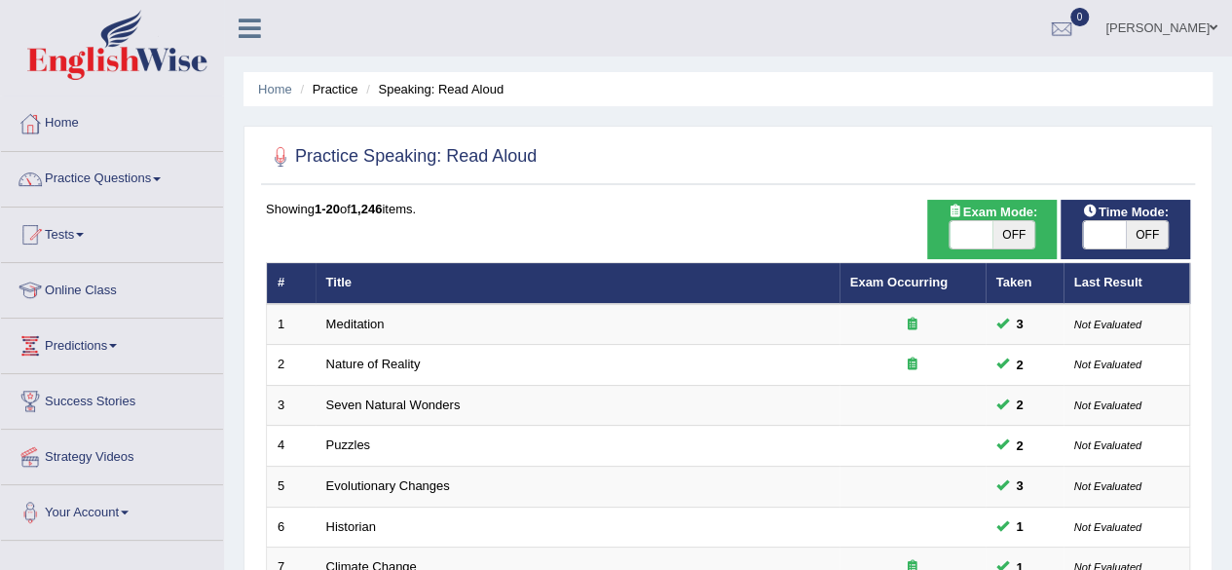
click at [993, 234] on span "OFF" at bounding box center [1013, 234] width 43 height 27
checkbox input "true"
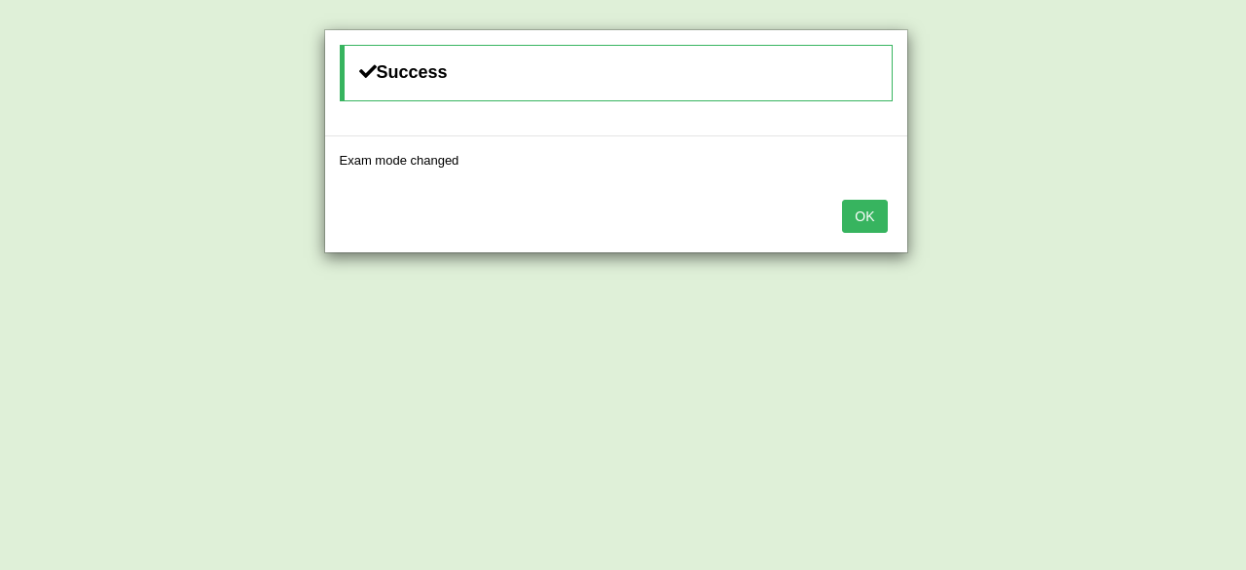
click at [860, 218] on button "OK" at bounding box center [864, 216] width 45 height 33
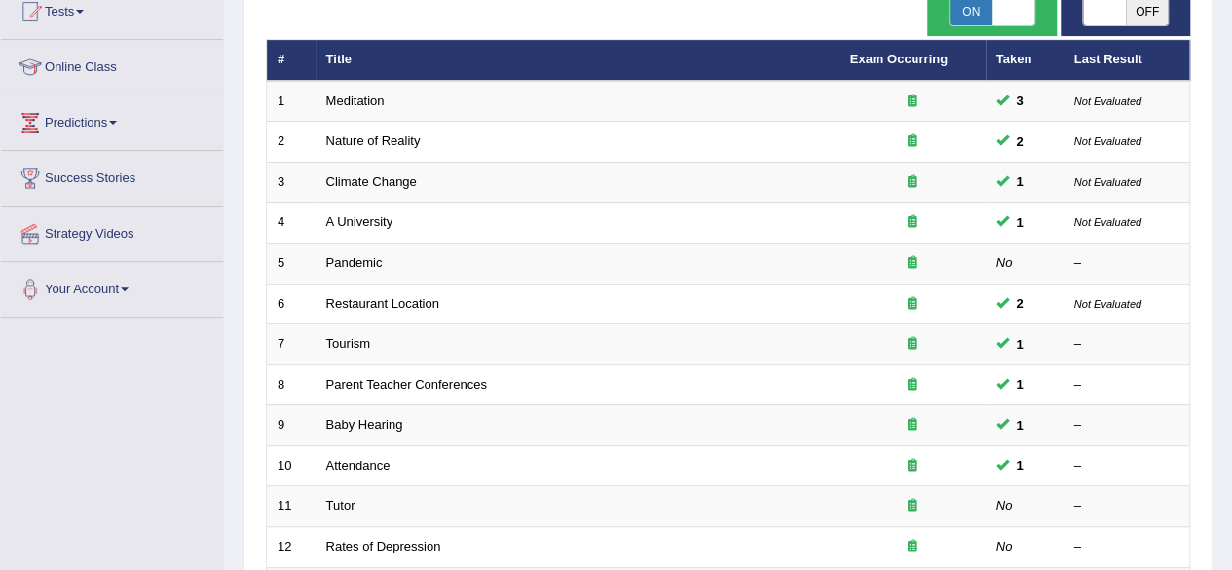
scroll to position [234, 0]
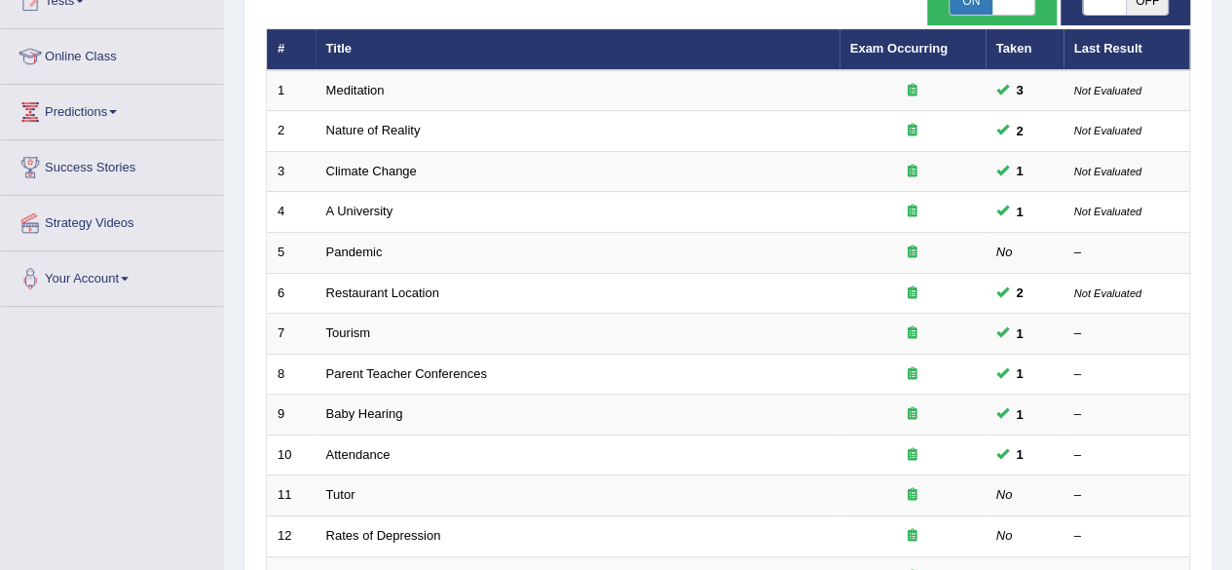
click at [1155, 7] on span "OFF" at bounding box center [1146, 0] width 43 height 27
checkbox input "true"
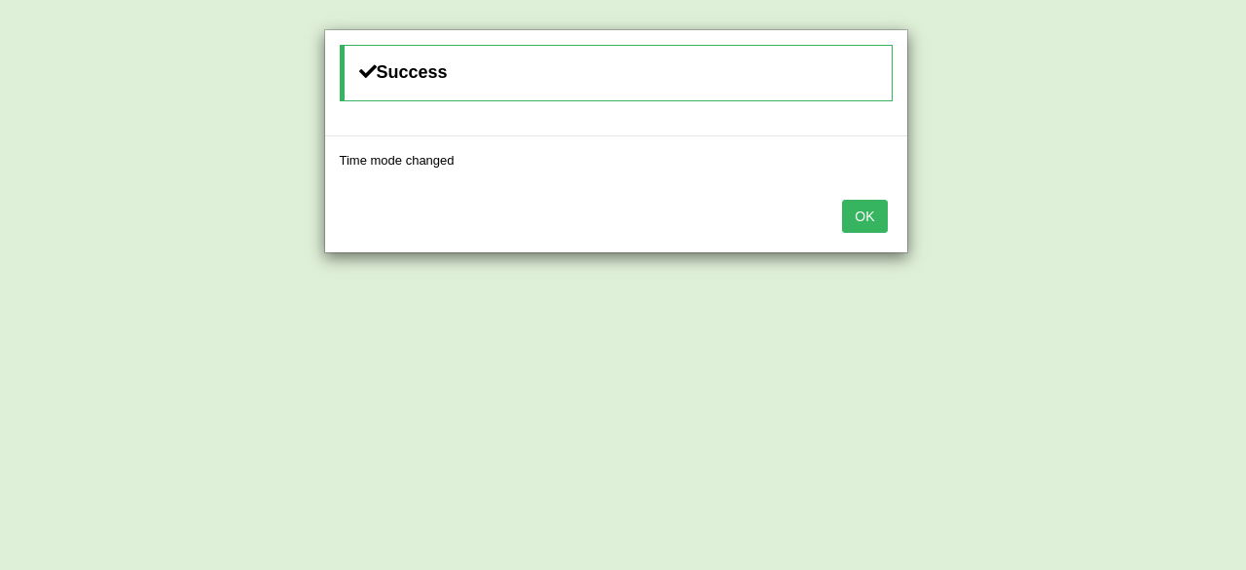
click at [859, 207] on button "OK" at bounding box center [864, 216] width 45 height 33
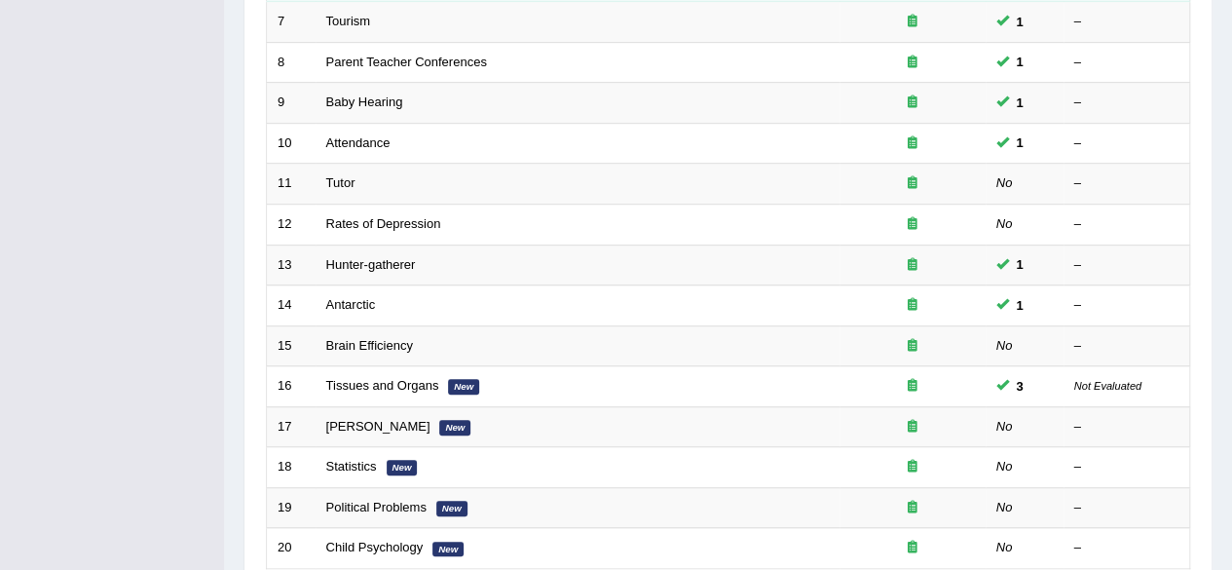
scroll to position [710, 0]
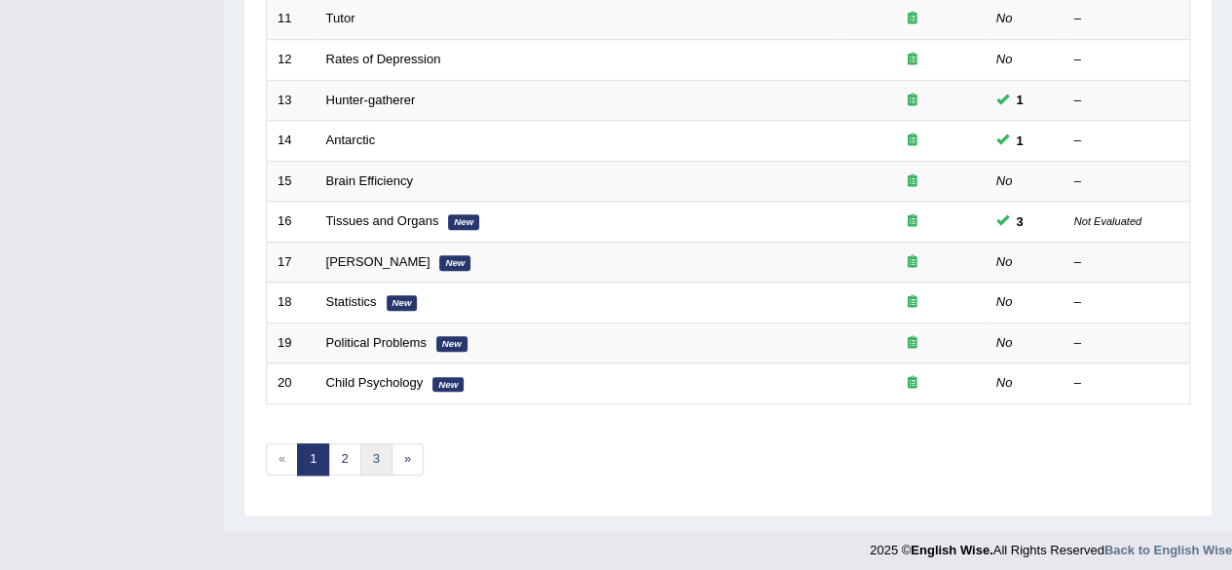
click at [376, 459] on link "3" at bounding box center [376, 459] width 32 height 32
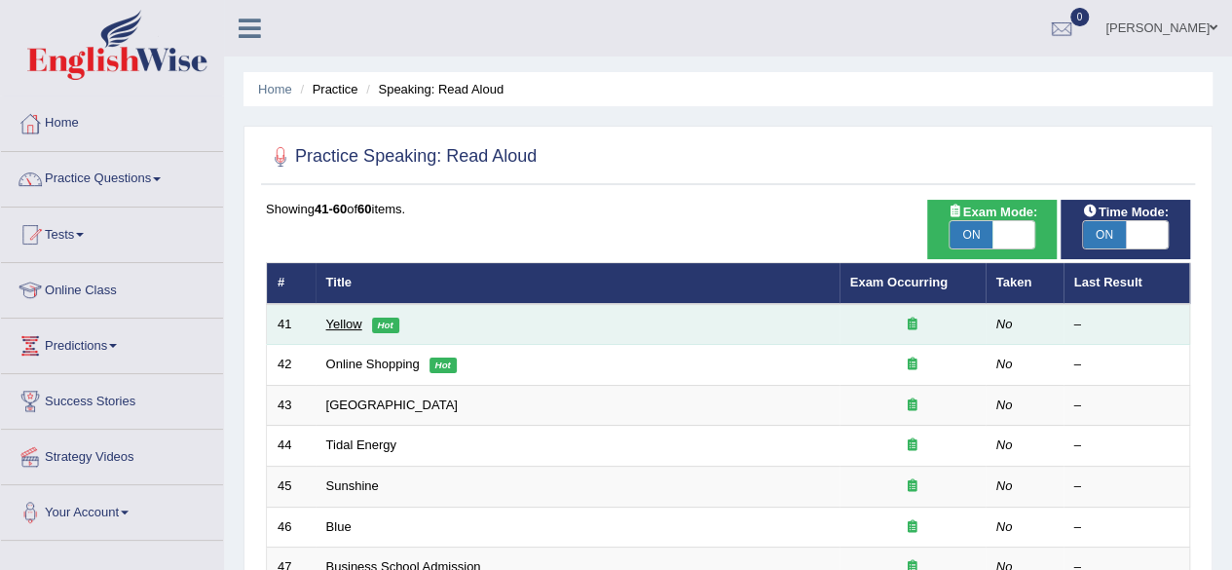
click at [354, 324] on link "Yellow" at bounding box center [344, 323] width 36 height 15
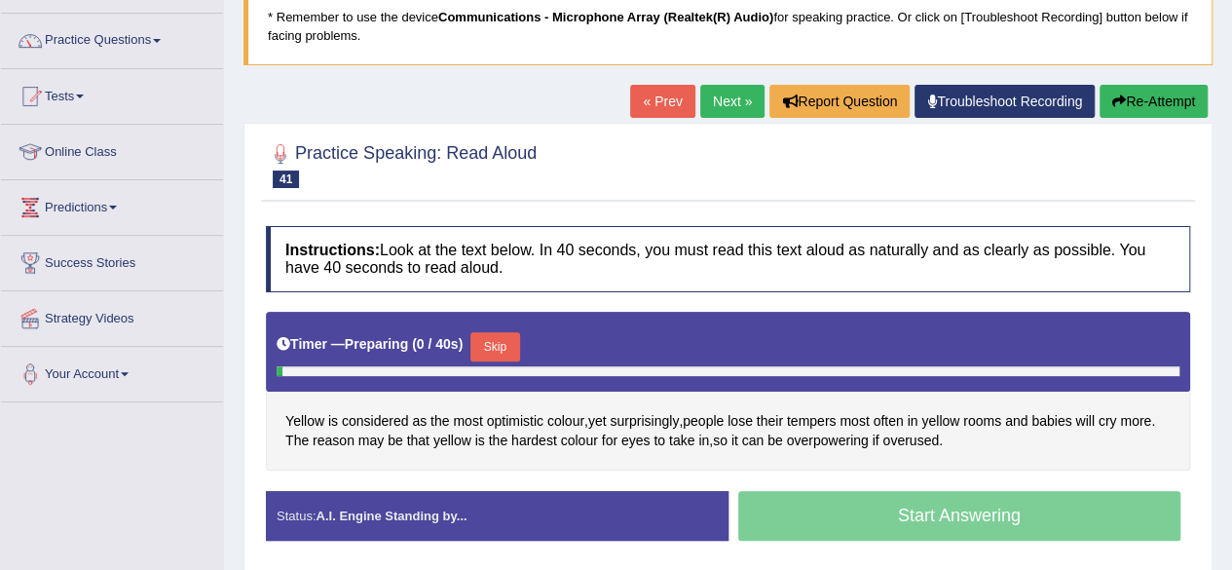
scroll to position [273, 0]
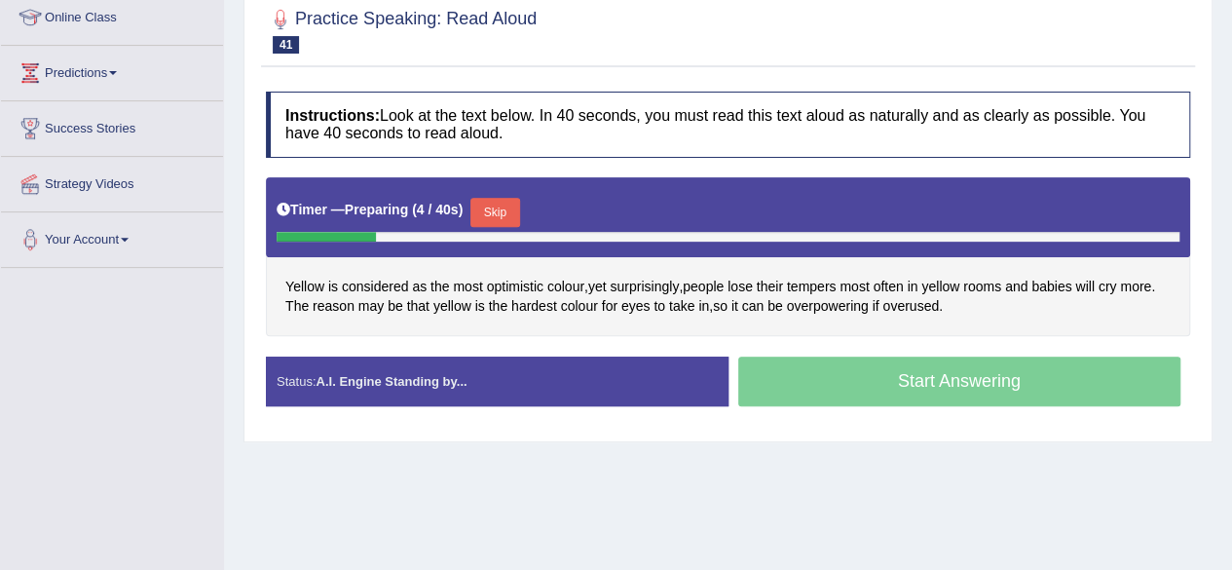
click at [497, 205] on button "Skip" at bounding box center [494, 212] width 49 height 29
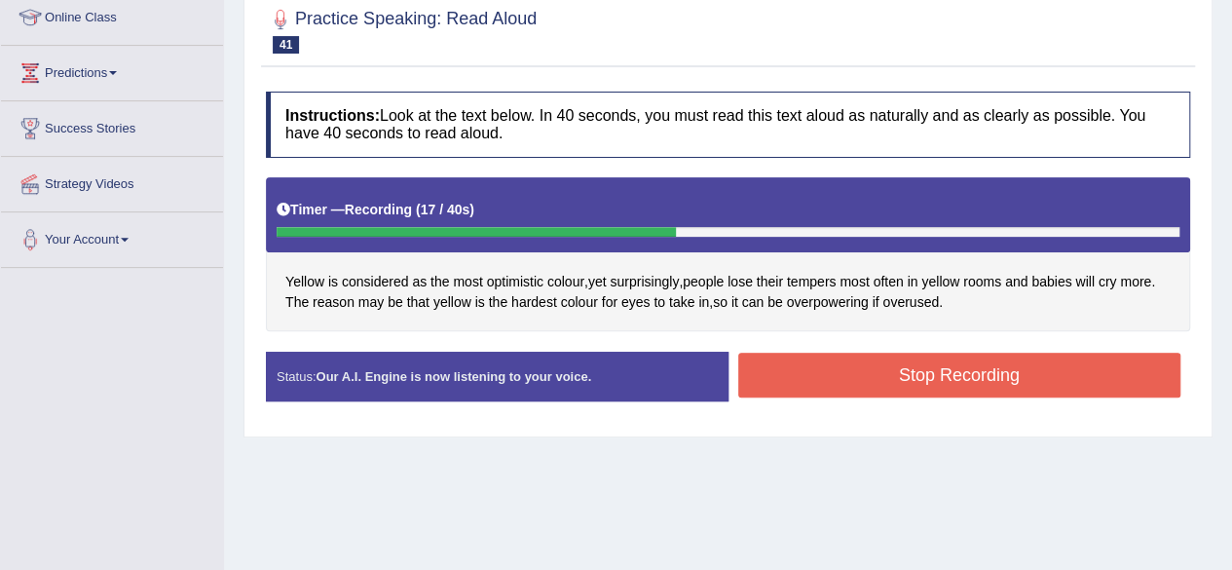
click at [837, 352] on button "Stop Recording" at bounding box center [959, 374] width 443 height 45
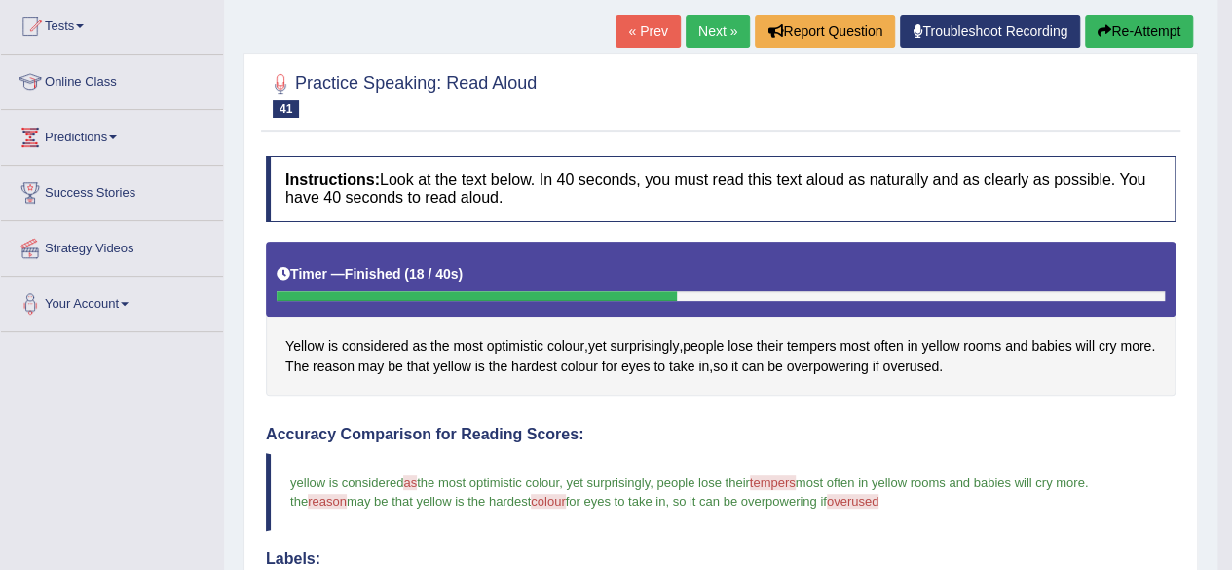
scroll to position [169, 0]
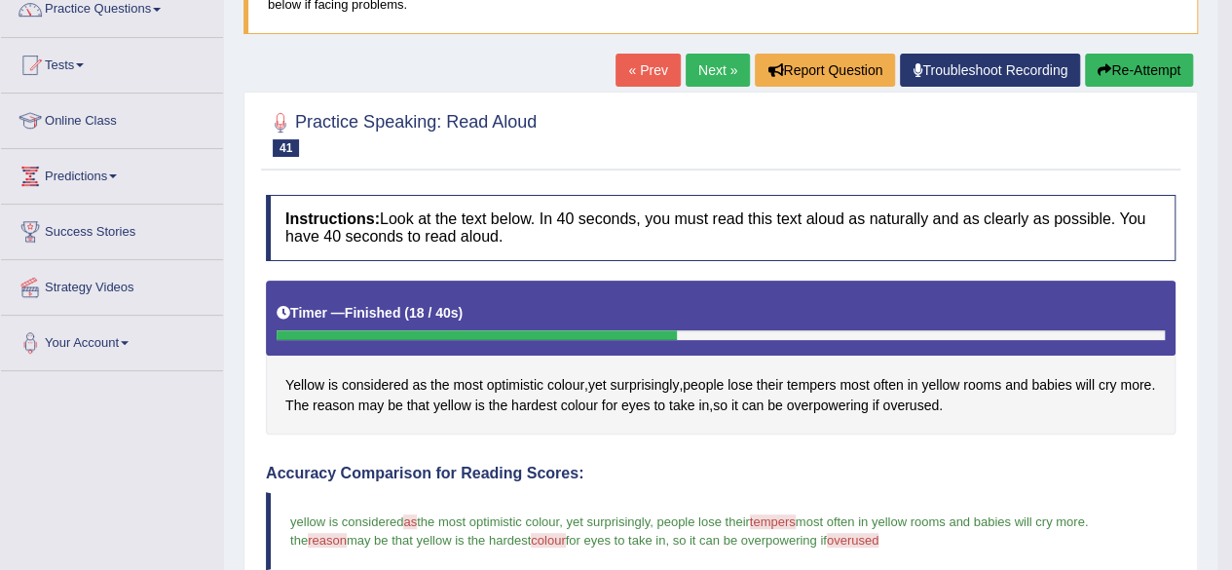
click at [717, 59] on link "Next »" at bounding box center [717, 70] width 64 height 33
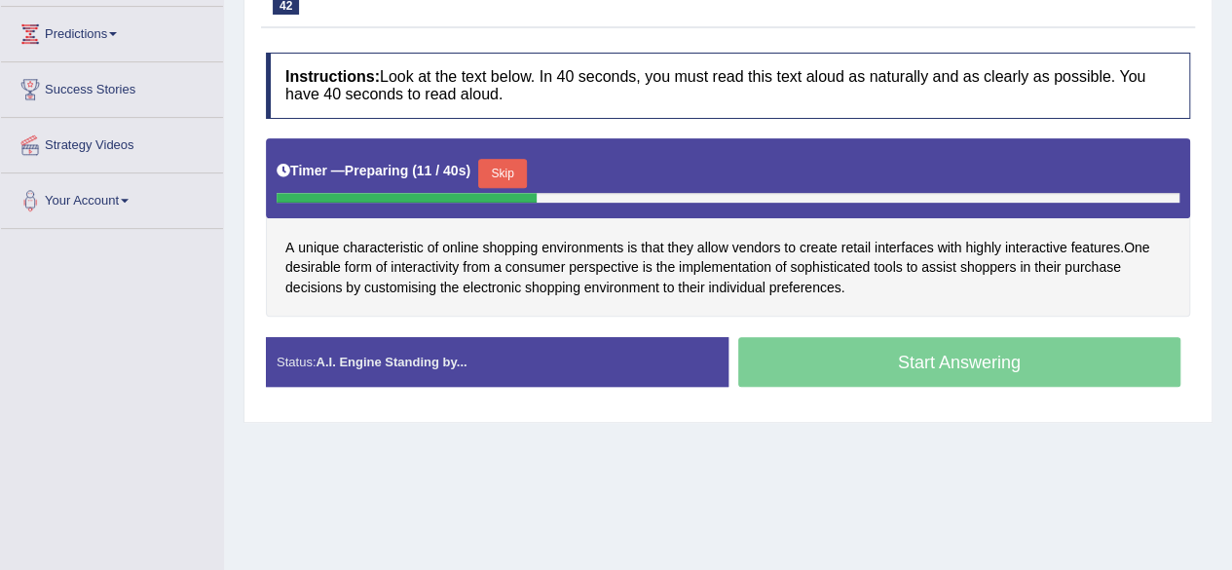
click at [501, 172] on button "Skip" at bounding box center [502, 173] width 49 height 29
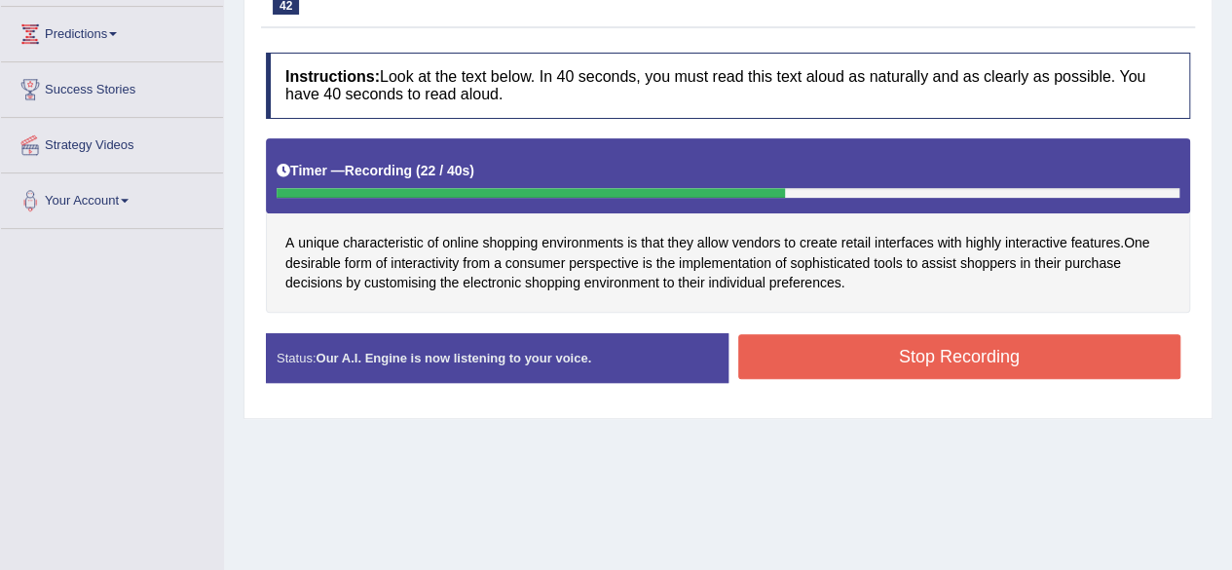
click at [810, 340] on button "Stop Recording" at bounding box center [959, 356] width 443 height 45
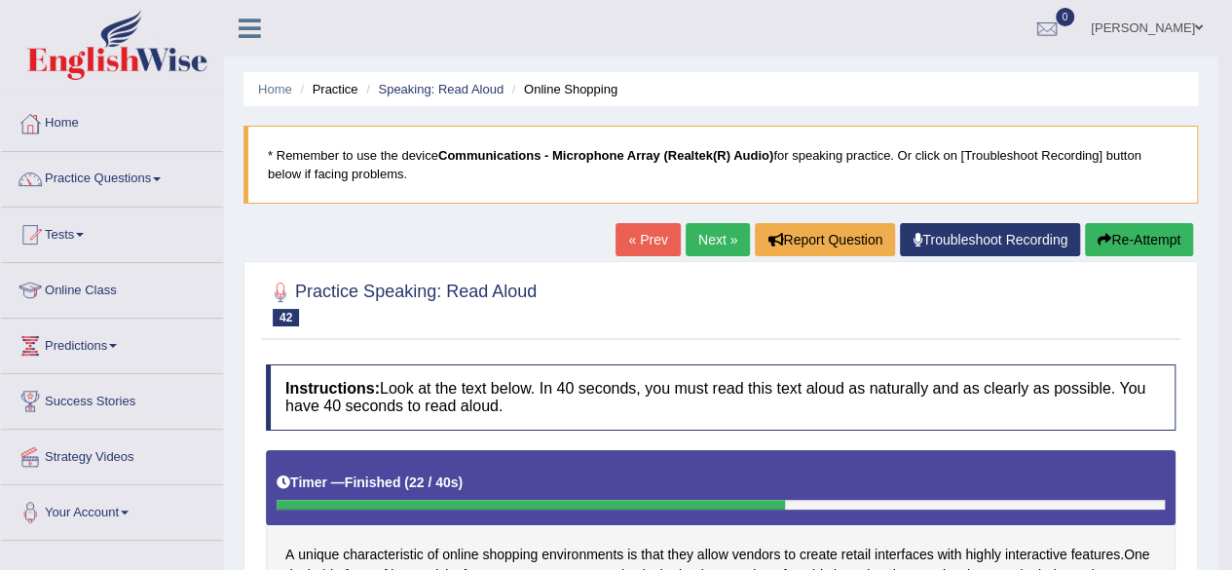
click at [708, 241] on link "Next »" at bounding box center [717, 239] width 64 height 33
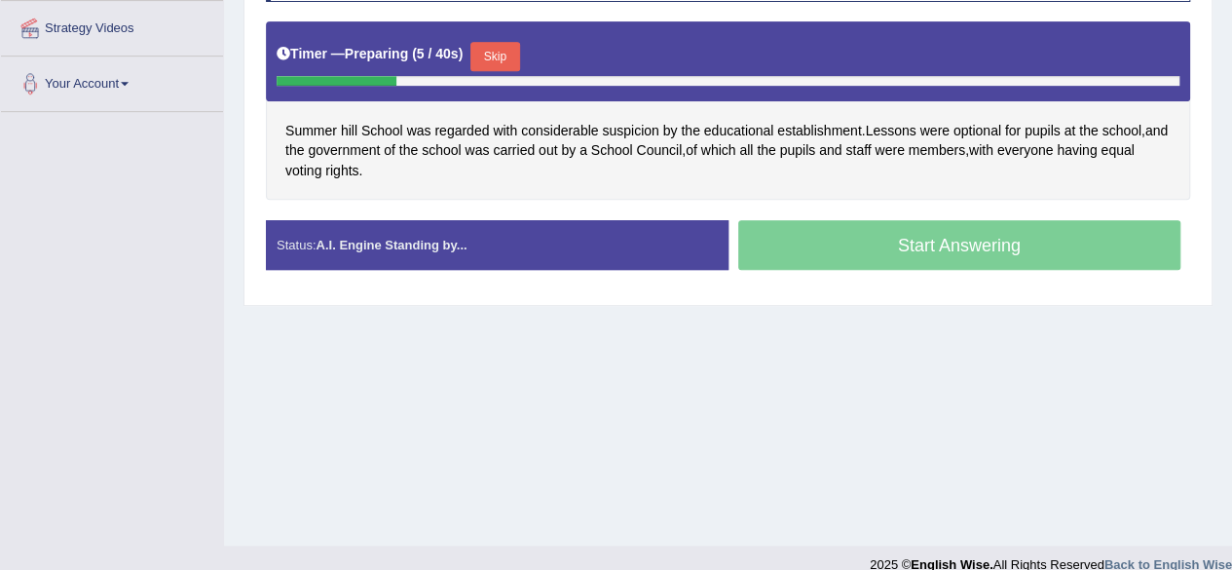
click at [498, 50] on button "Skip" at bounding box center [494, 56] width 49 height 29
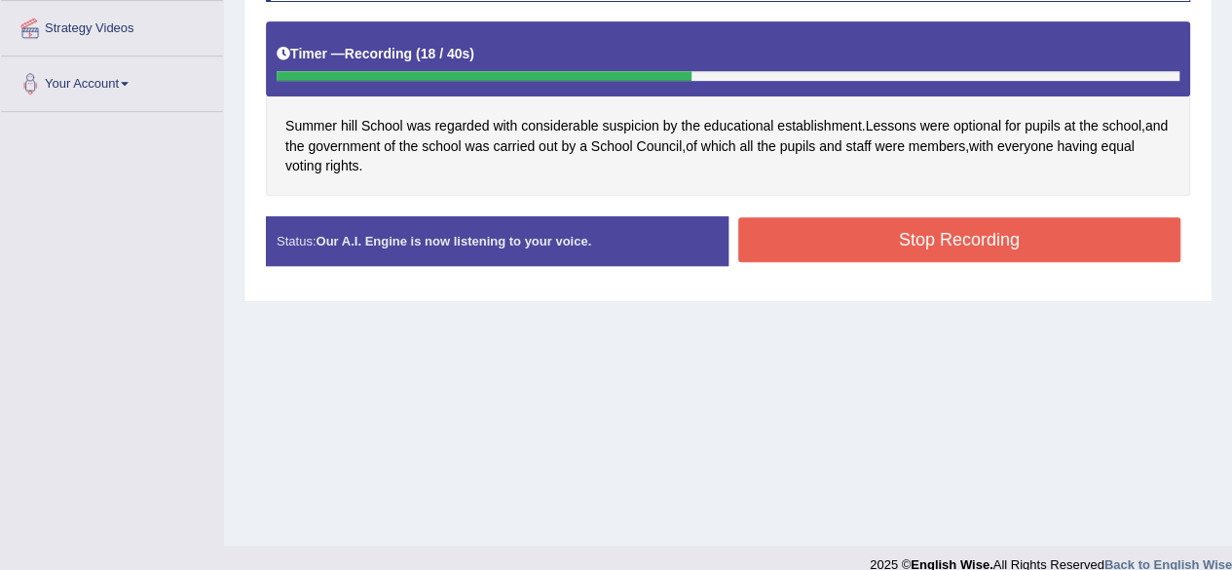
click at [801, 225] on button "Stop Recording" at bounding box center [959, 239] width 443 height 45
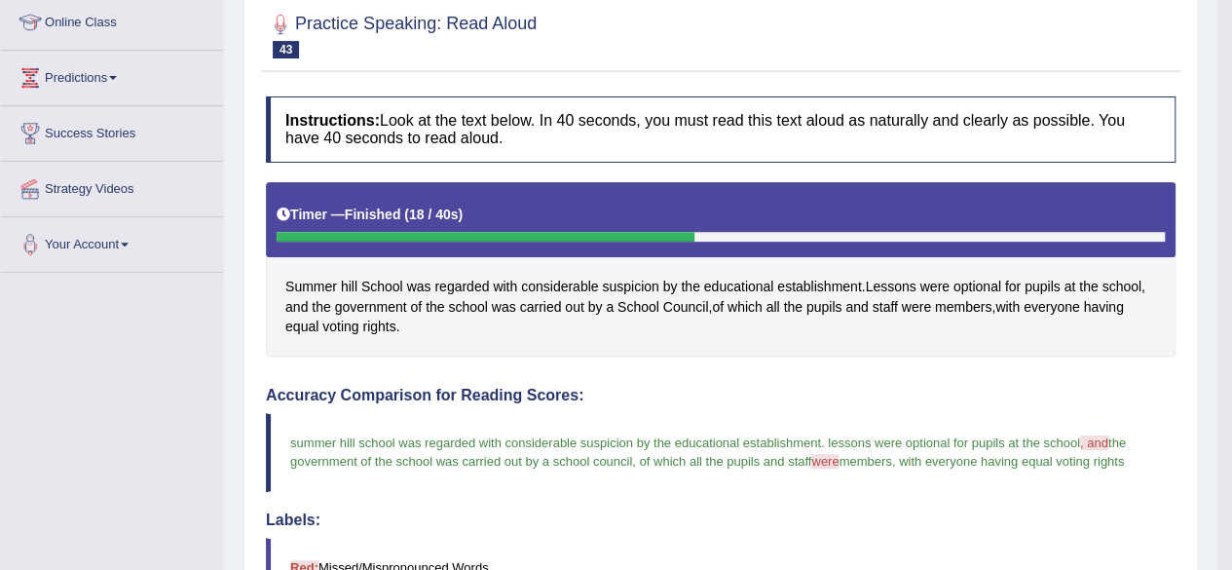
scroll to position [255, 0]
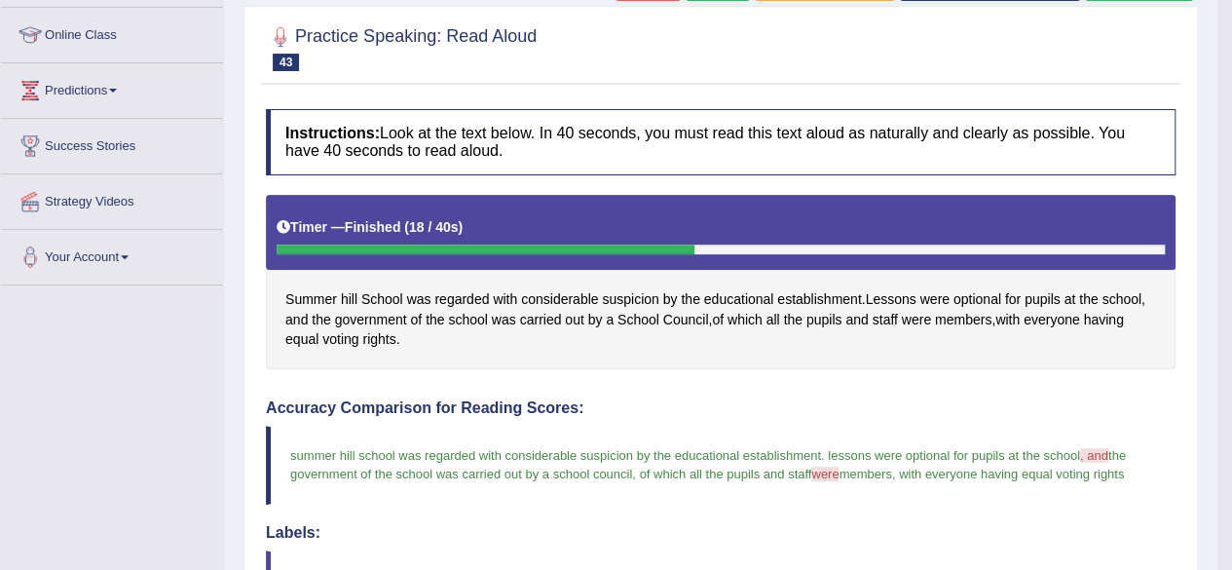
click at [719, 46] on div at bounding box center [720, 47] width 909 height 59
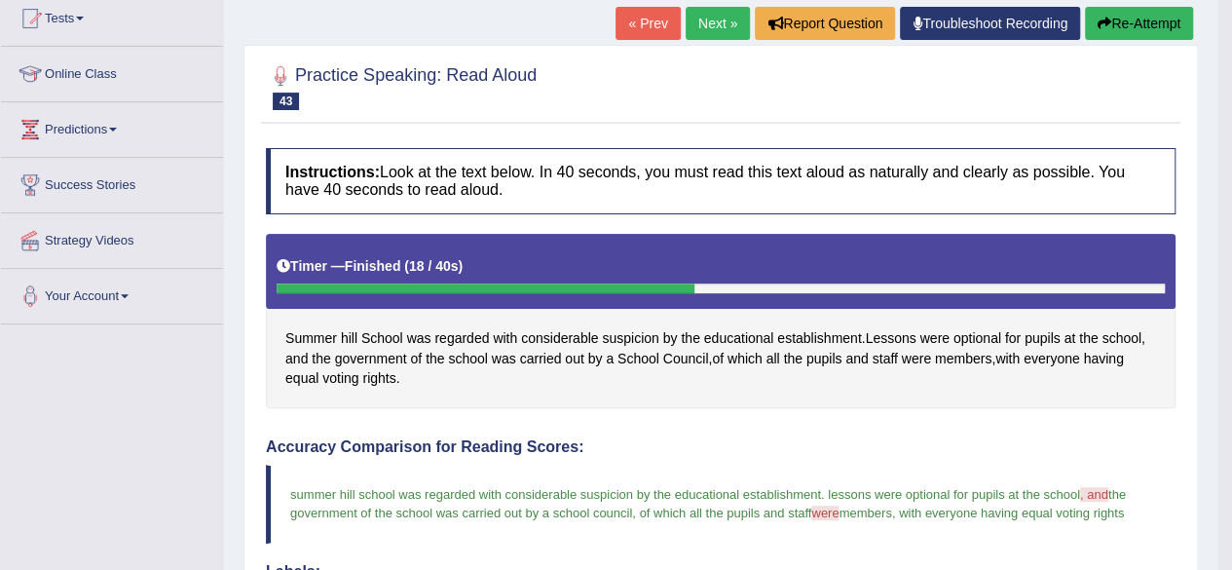
scroll to position [177, 0]
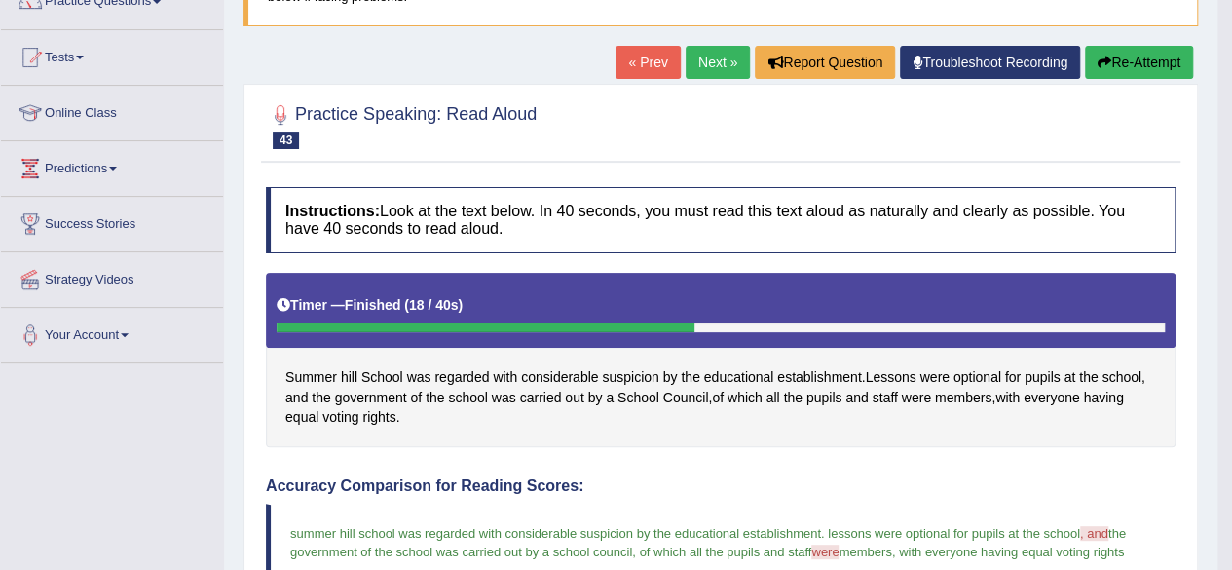
click at [720, 65] on link "Next »" at bounding box center [717, 62] width 64 height 33
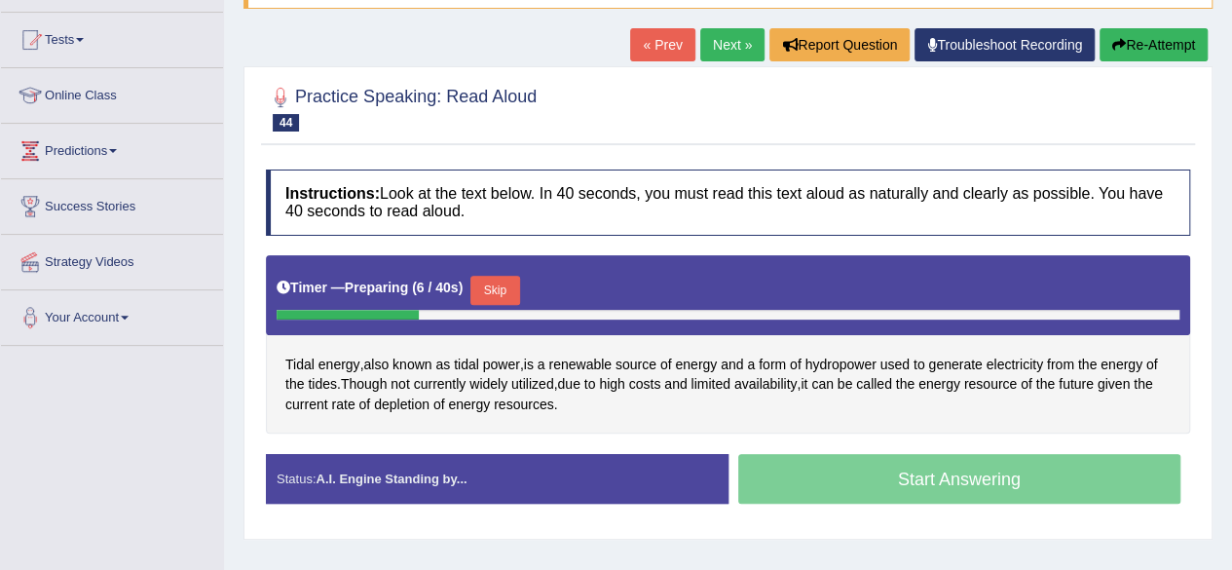
click at [497, 281] on button "Skip" at bounding box center [494, 290] width 49 height 29
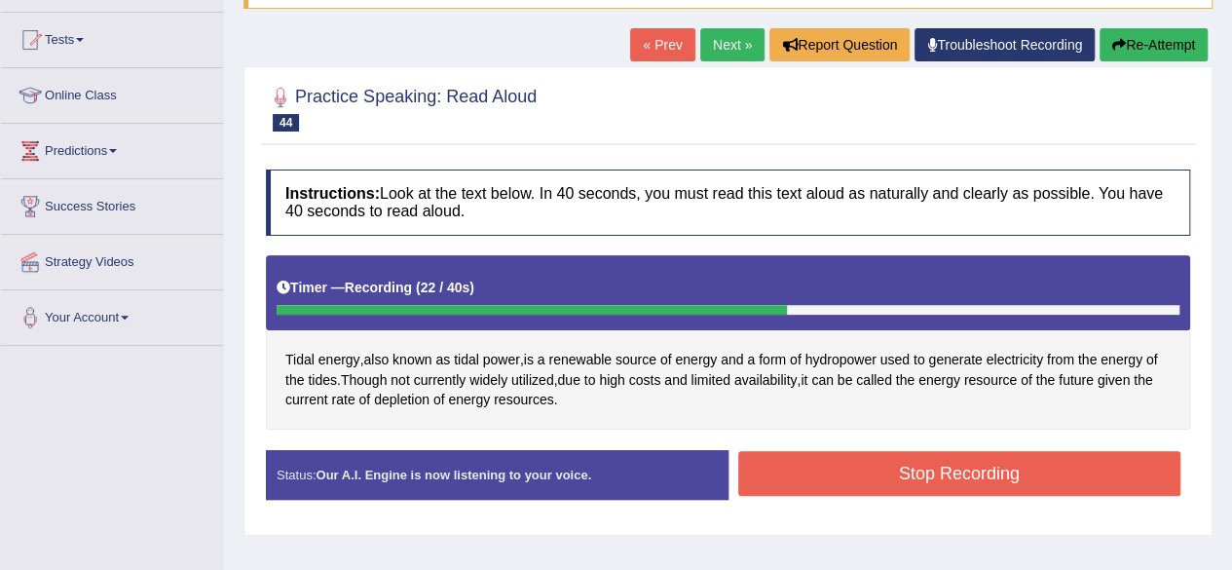
click at [826, 475] on button "Stop Recording" at bounding box center [959, 473] width 443 height 45
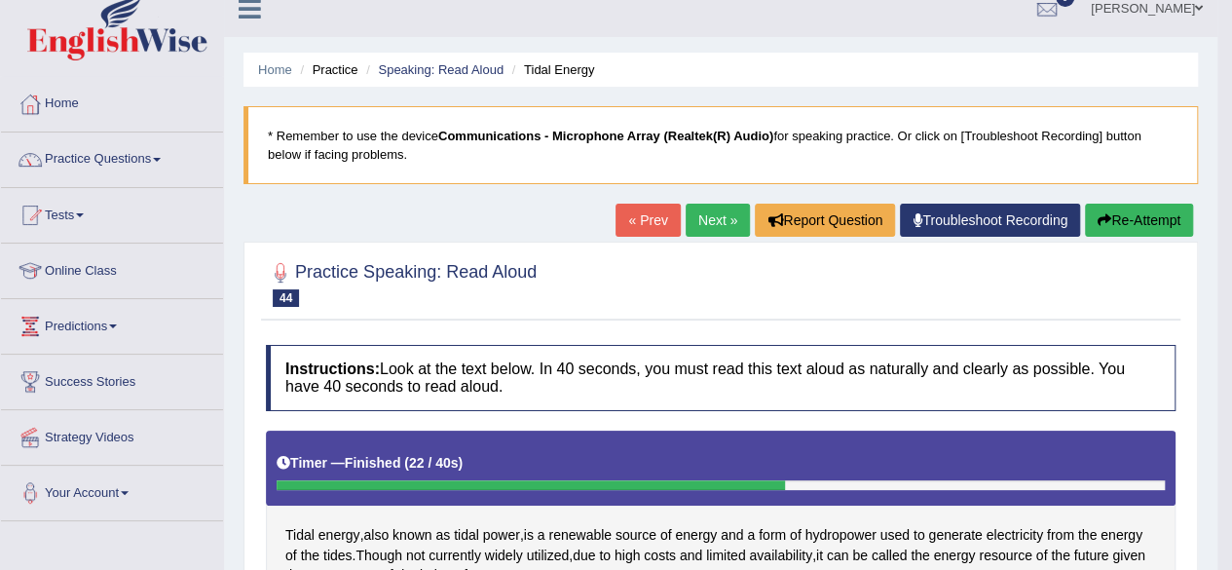
scroll to position [14, 0]
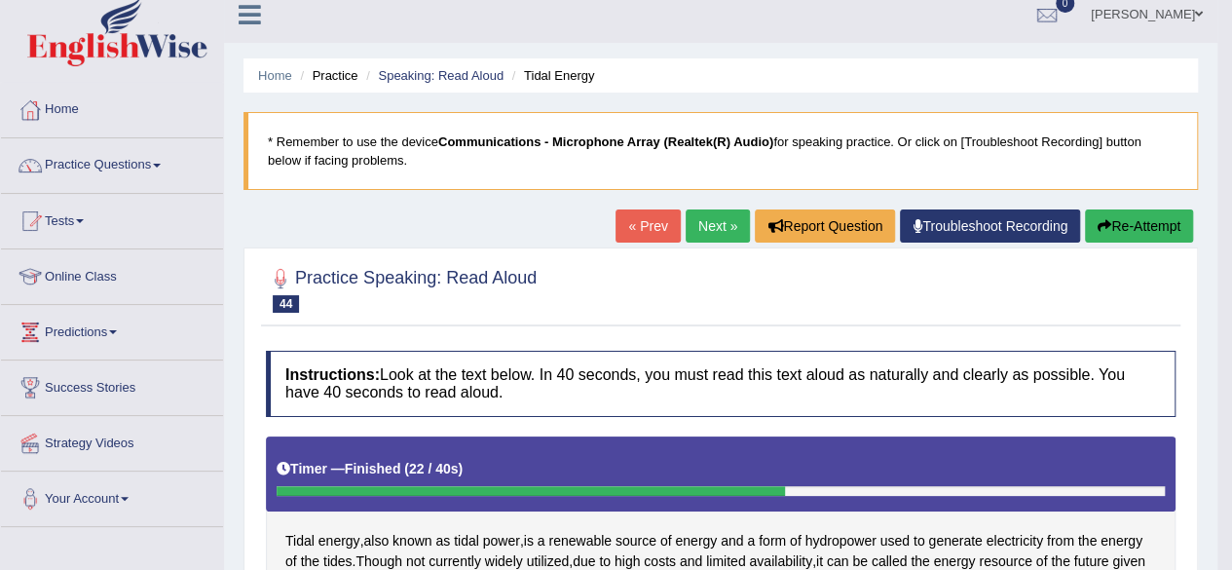
click at [707, 231] on link "Next »" at bounding box center [717, 225] width 64 height 33
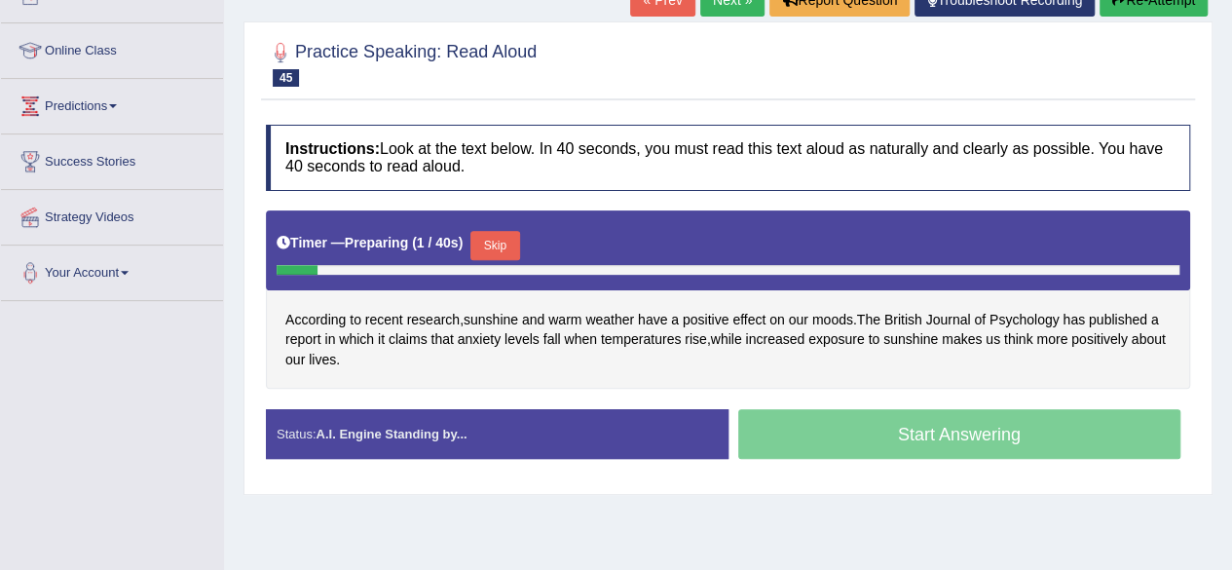
scroll to position [312, 0]
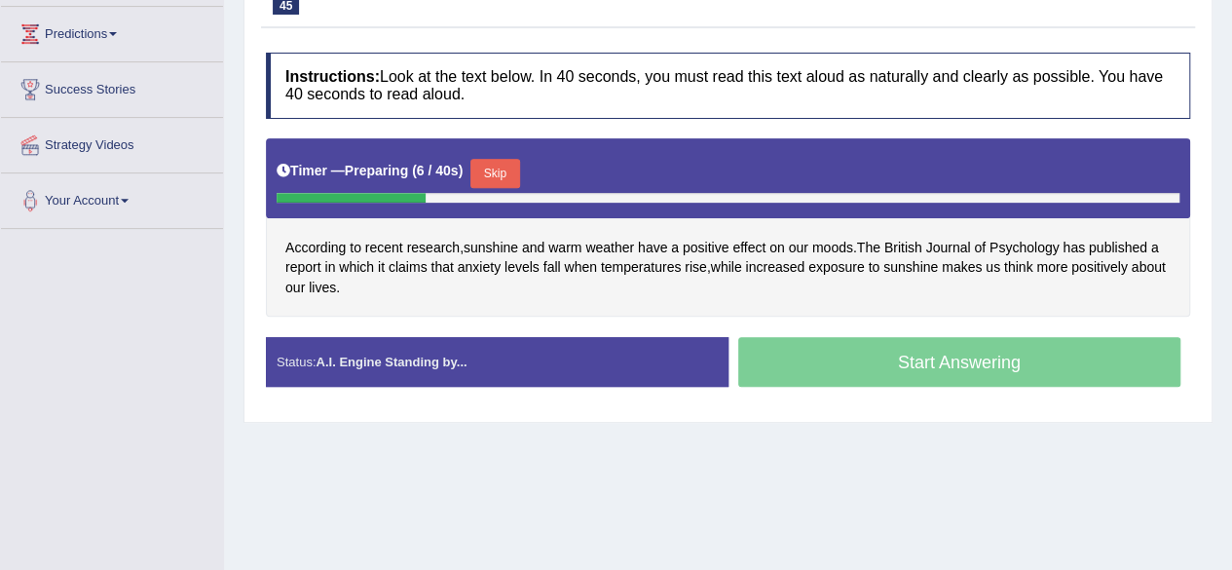
click at [498, 173] on button "Skip" at bounding box center [494, 173] width 49 height 29
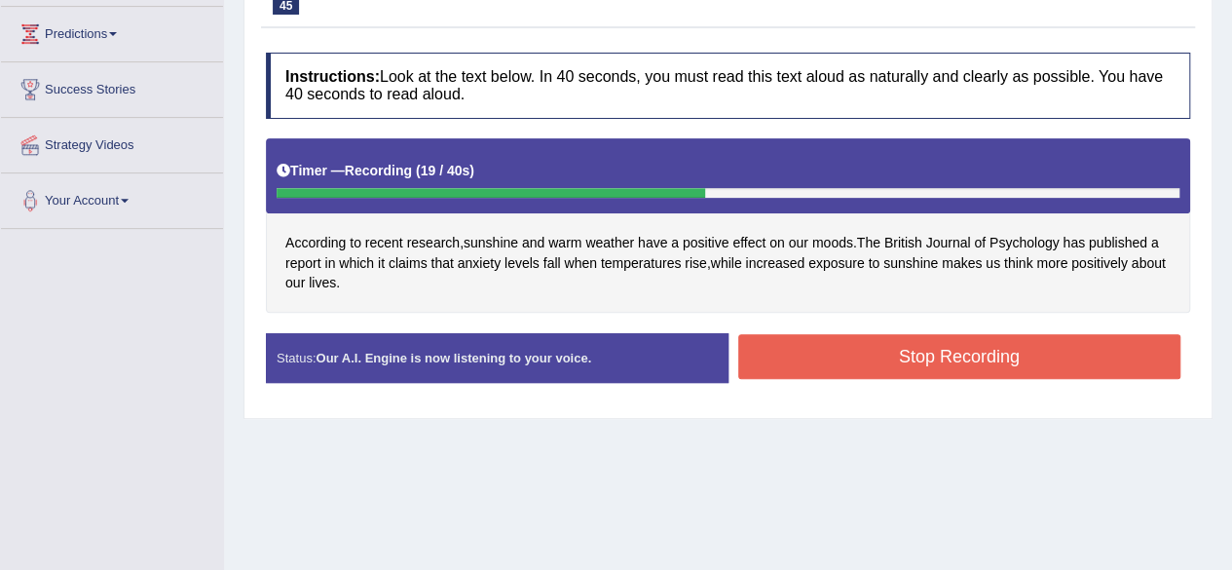
click at [858, 346] on button "Stop Recording" at bounding box center [959, 356] width 443 height 45
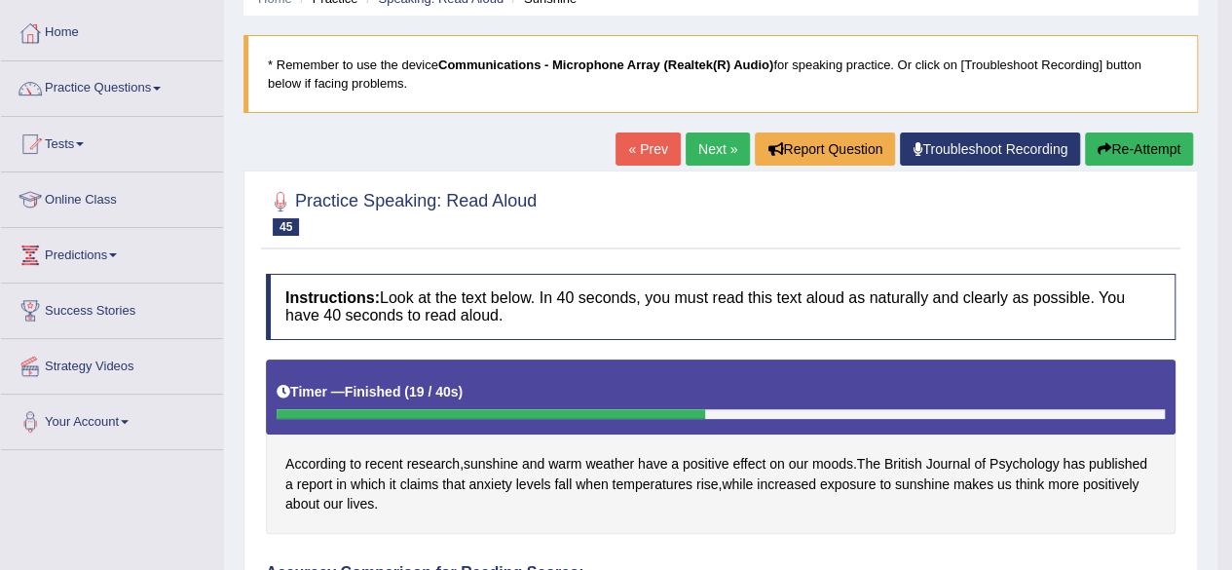
scroll to position [13, 0]
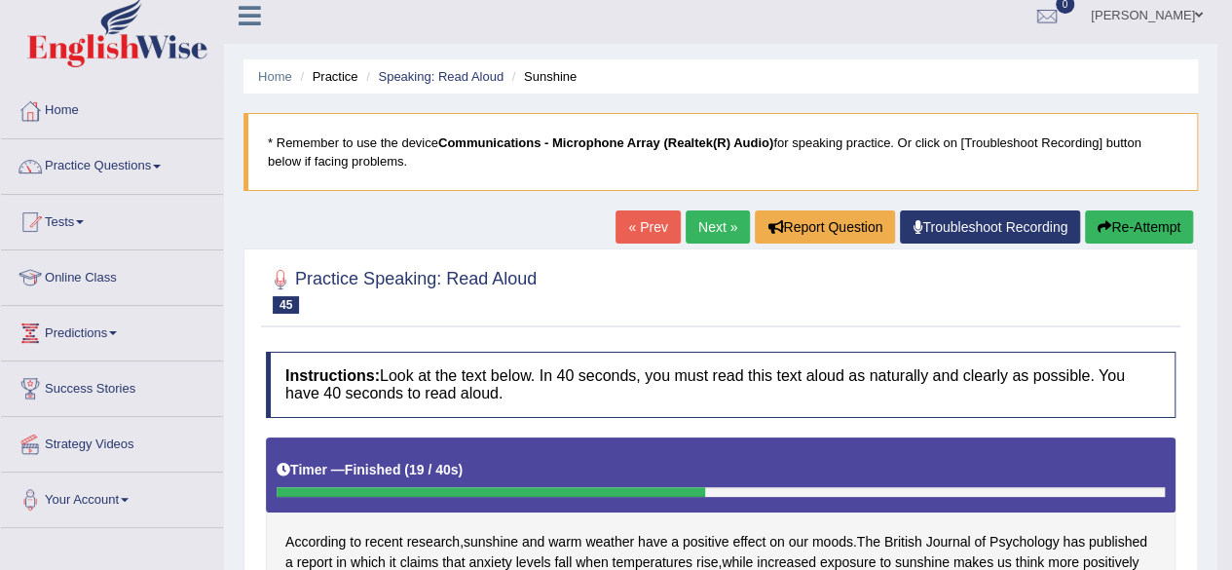
click at [697, 228] on link "Next »" at bounding box center [717, 226] width 64 height 33
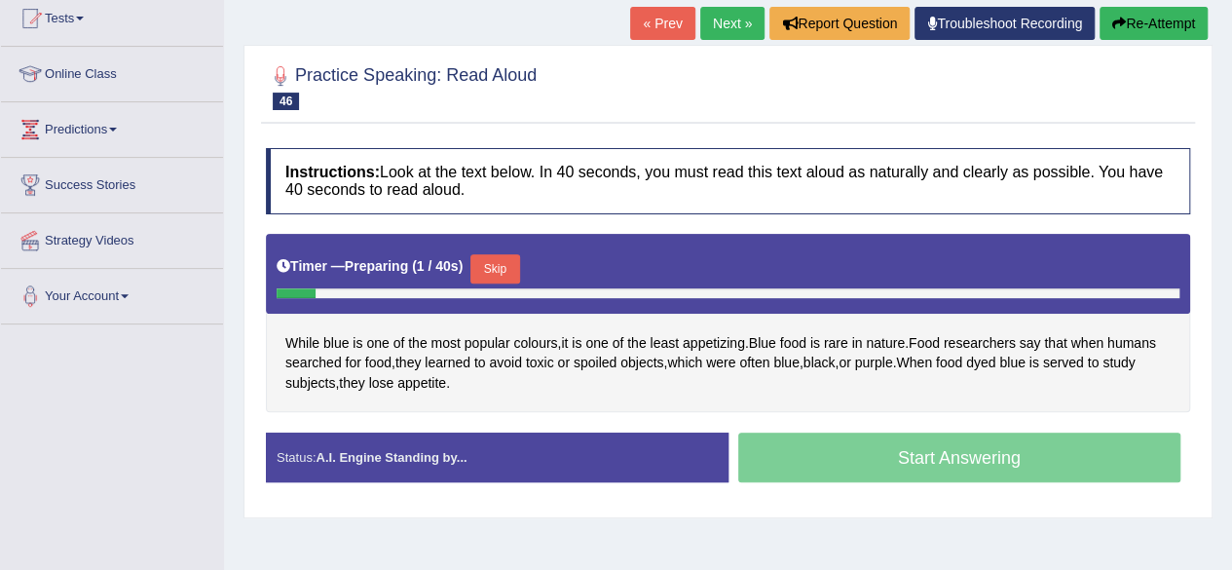
scroll to position [286, 0]
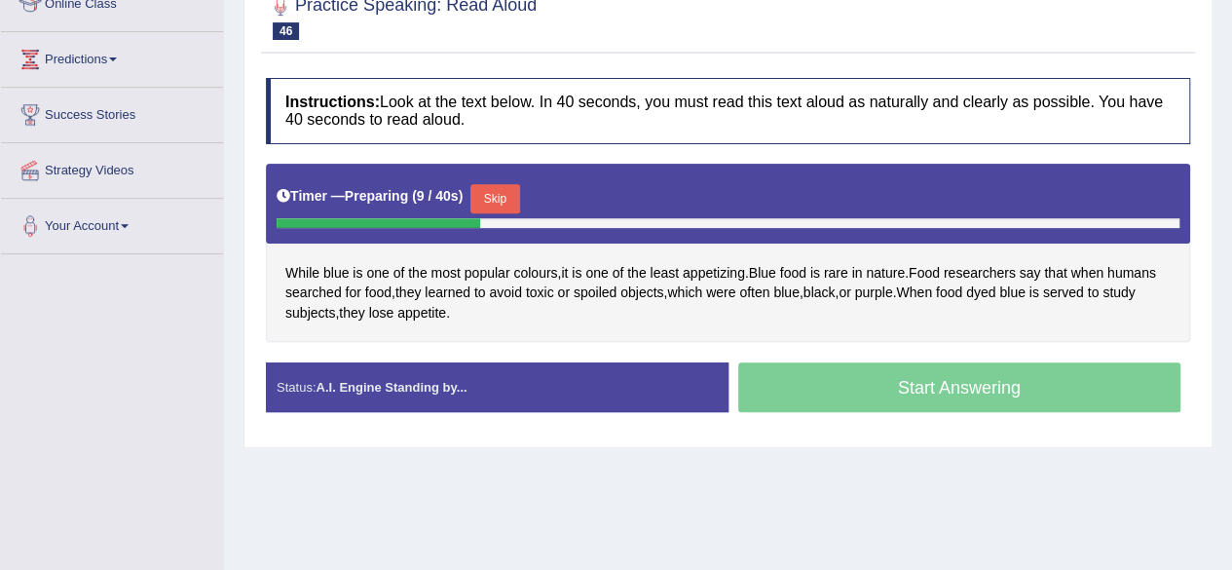
click at [506, 193] on button "Skip" at bounding box center [494, 198] width 49 height 29
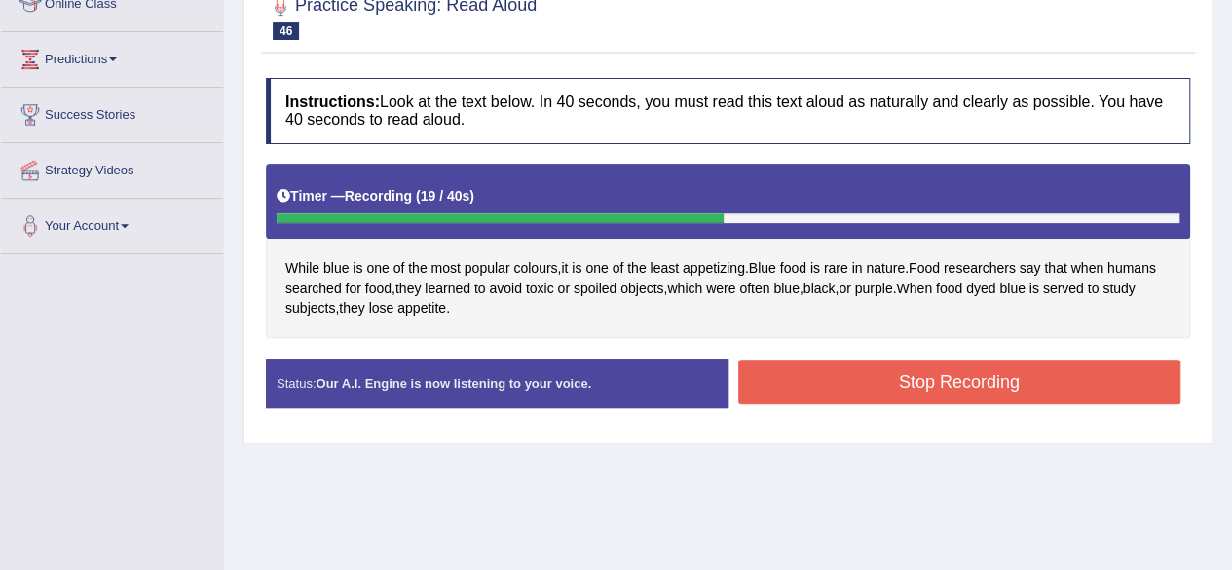
click at [801, 384] on button "Stop Recording" at bounding box center [959, 381] width 443 height 45
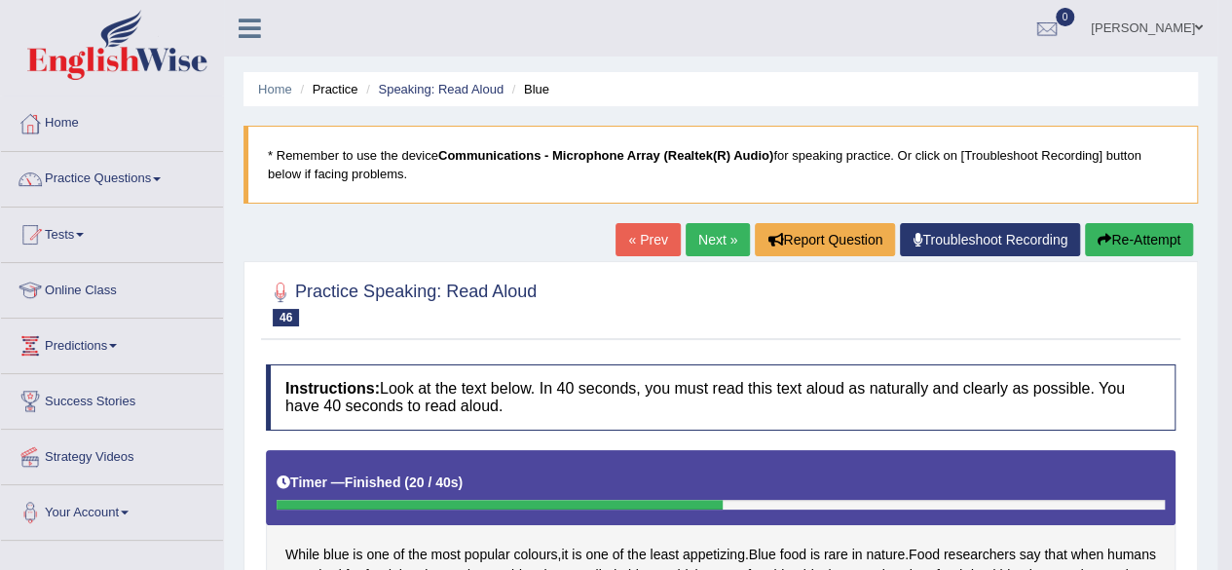
scroll to position [0, 0]
